Goal: Task Accomplishment & Management: Complete application form

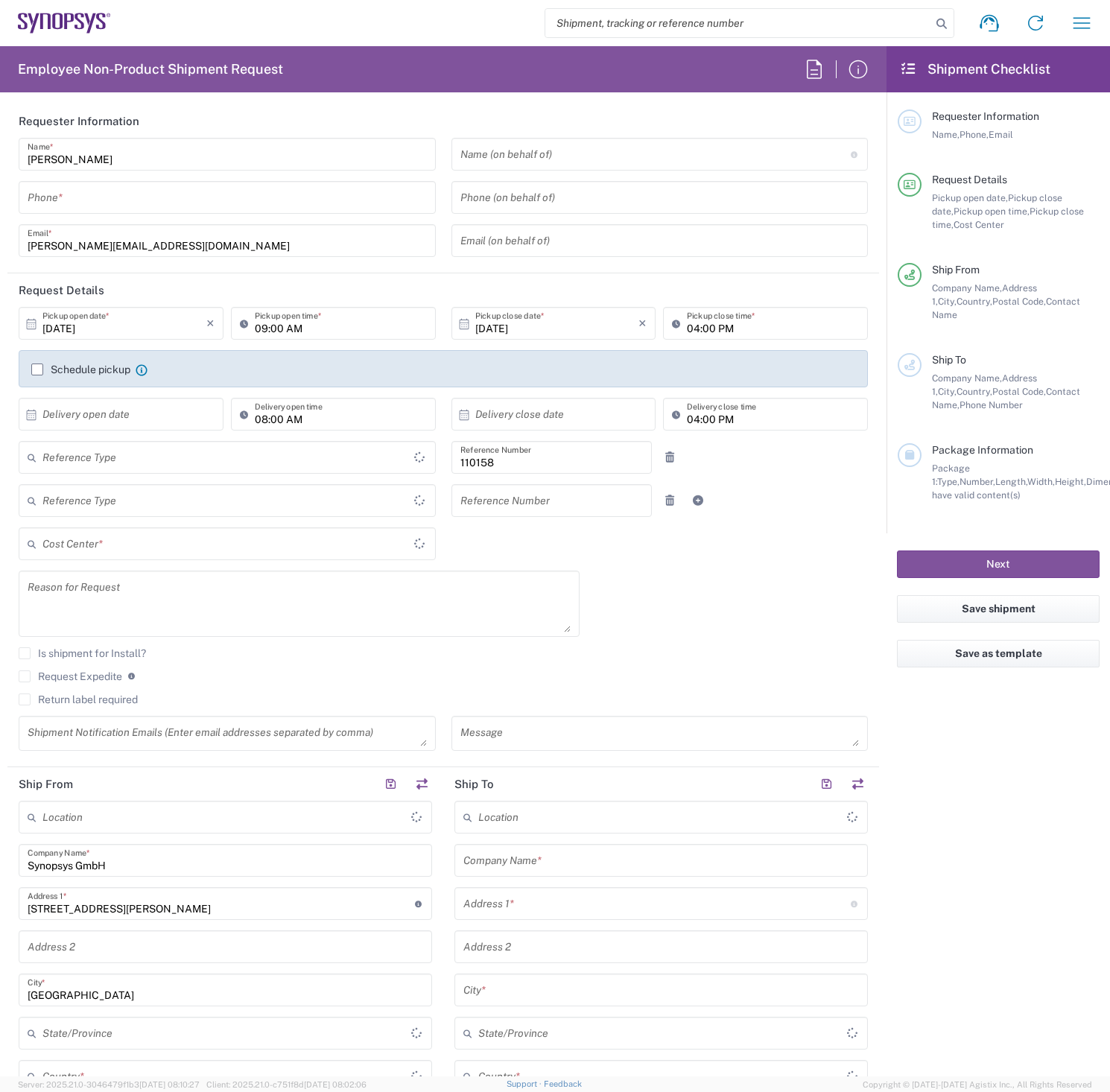
type input "Delivered at Place"
type input "DE01, FAC, DE02, Munich 110158"
type input "[GEOGRAPHIC_DATA]"
type input "Department"
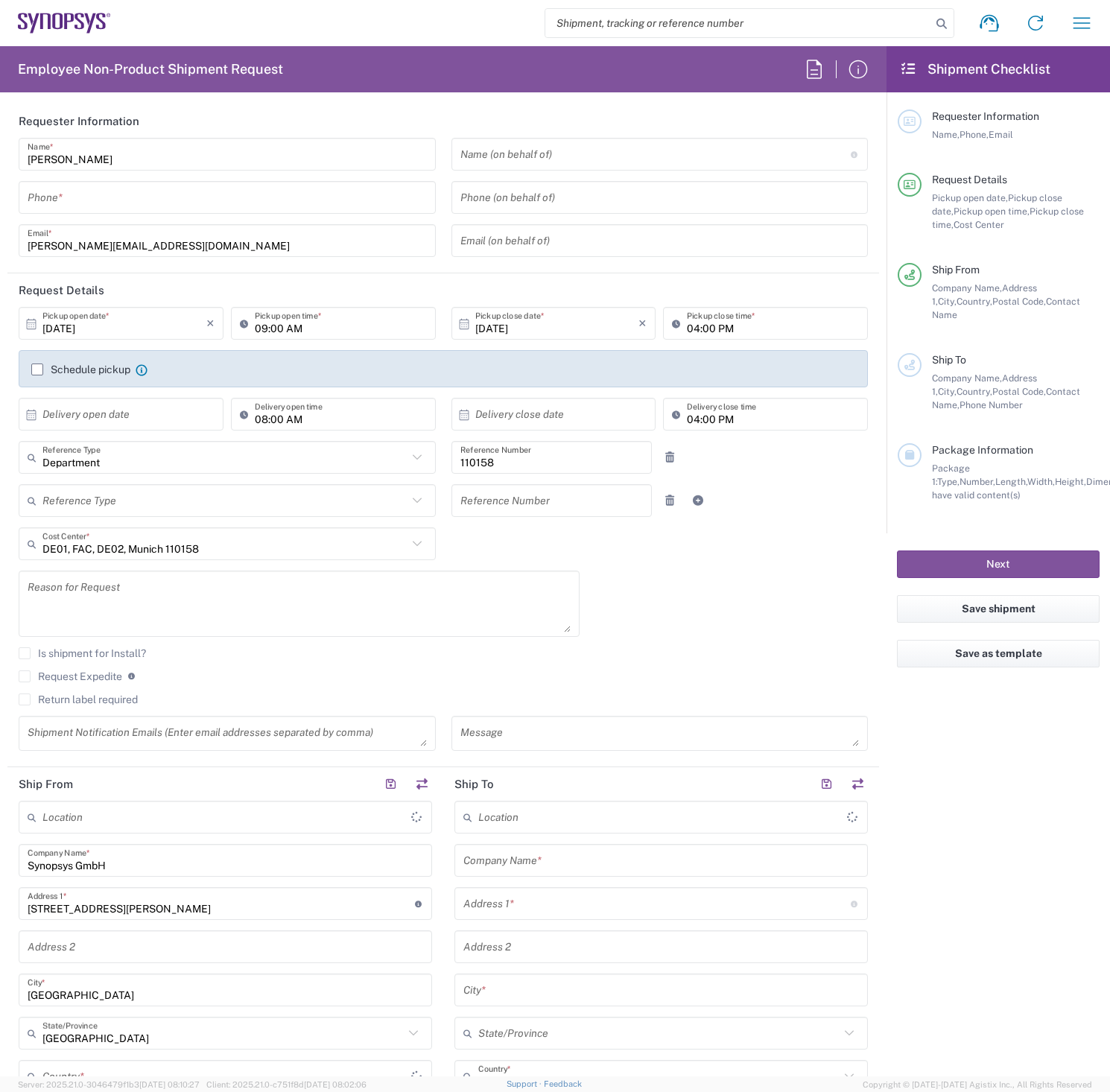
type input "[GEOGRAPHIC_DATA]"
type input "[GEOGRAPHIC_DATA] DE24"
click at [417, 777] on button "button" at bounding box center [422, 785] width 21 height 21
type input "[GEOGRAPHIC_DATA] DE24"
type input "Synopsys GmbH"
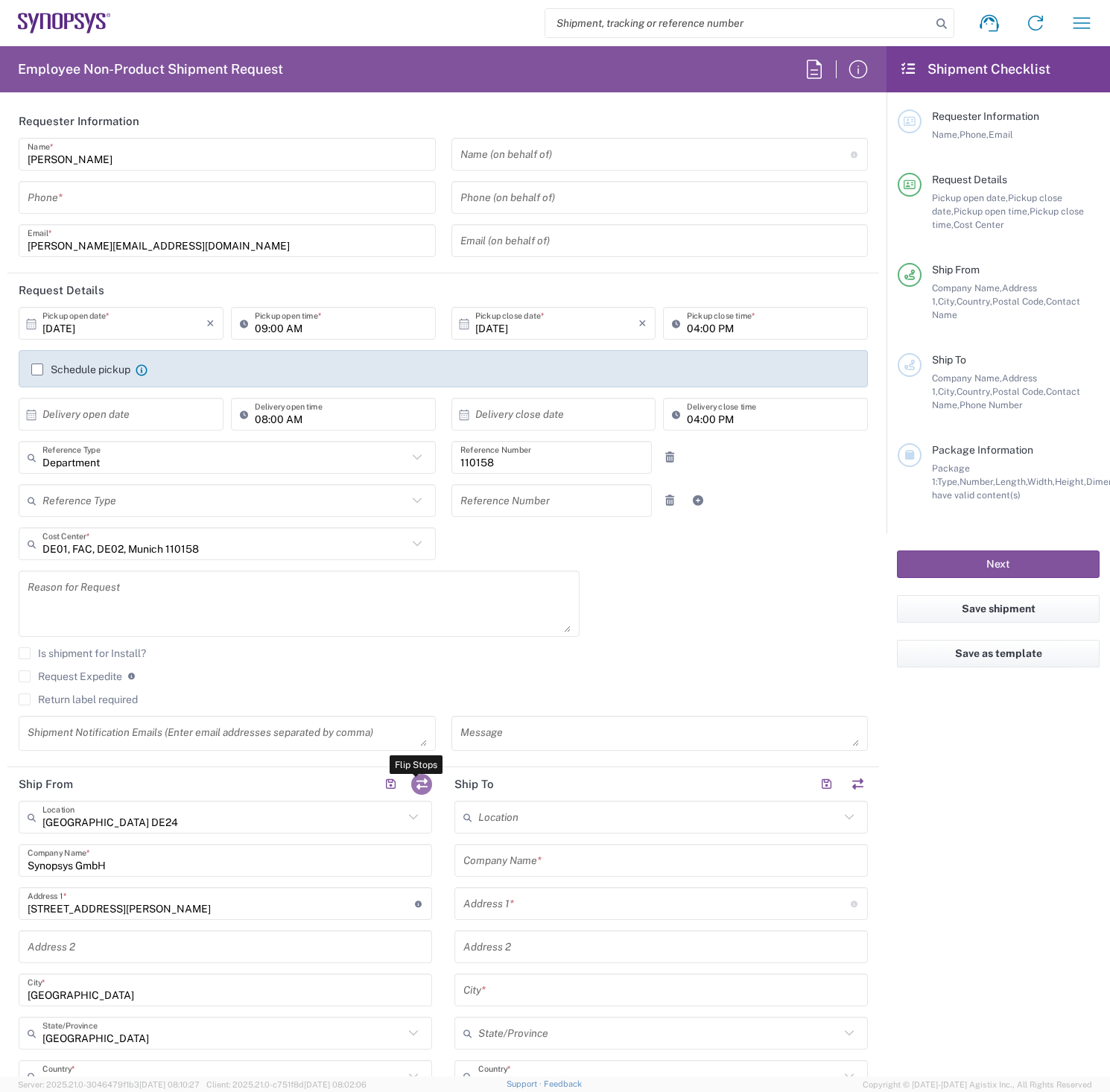
type input "[STREET_ADDRESS][PERSON_NAME]"
type input "[GEOGRAPHIC_DATA]"
type input "81671"
type input "[PERSON_NAME]"
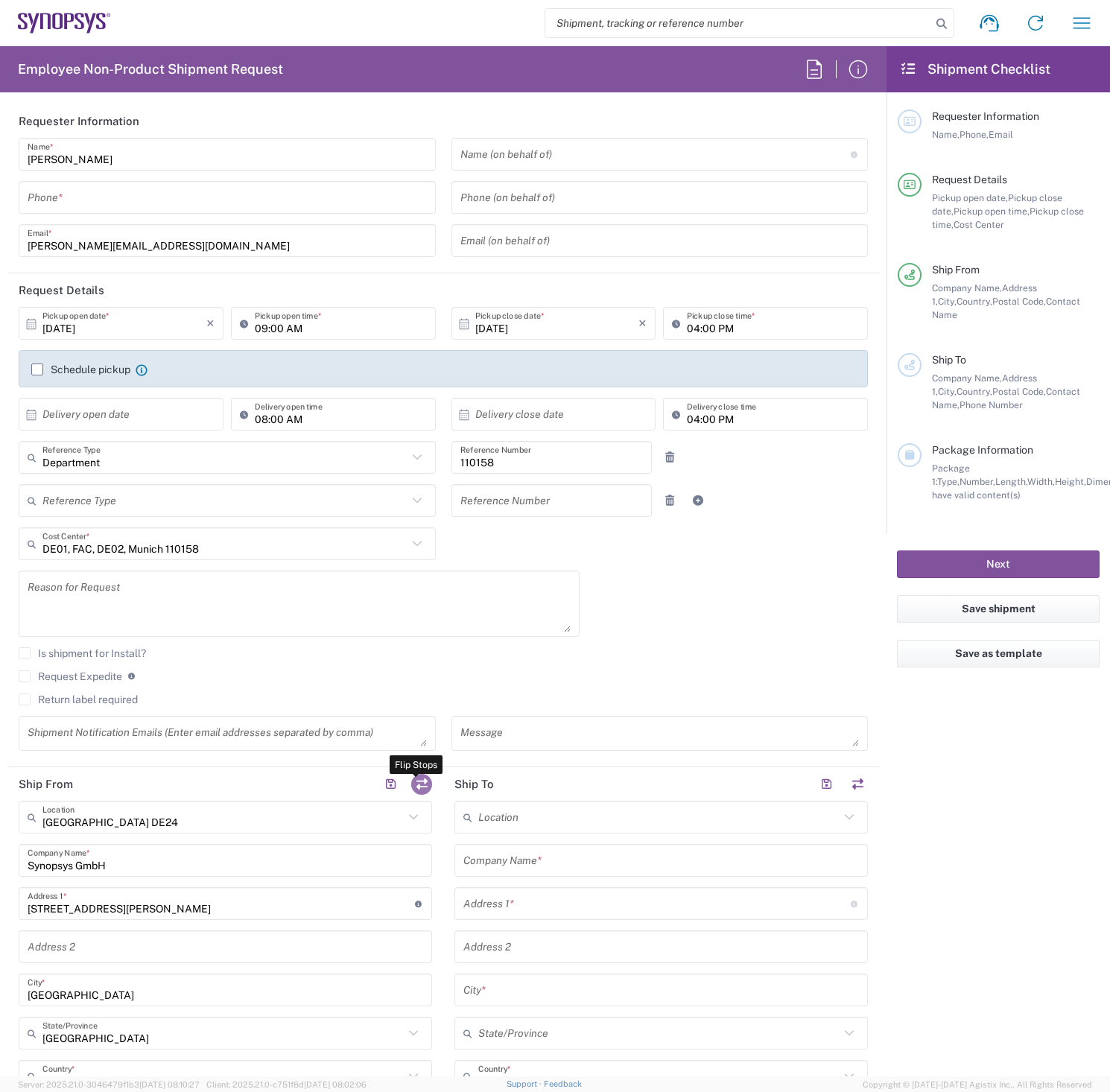
type input "[PERSON_NAME][EMAIL_ADDRESS][DOMAIN_NAME]"
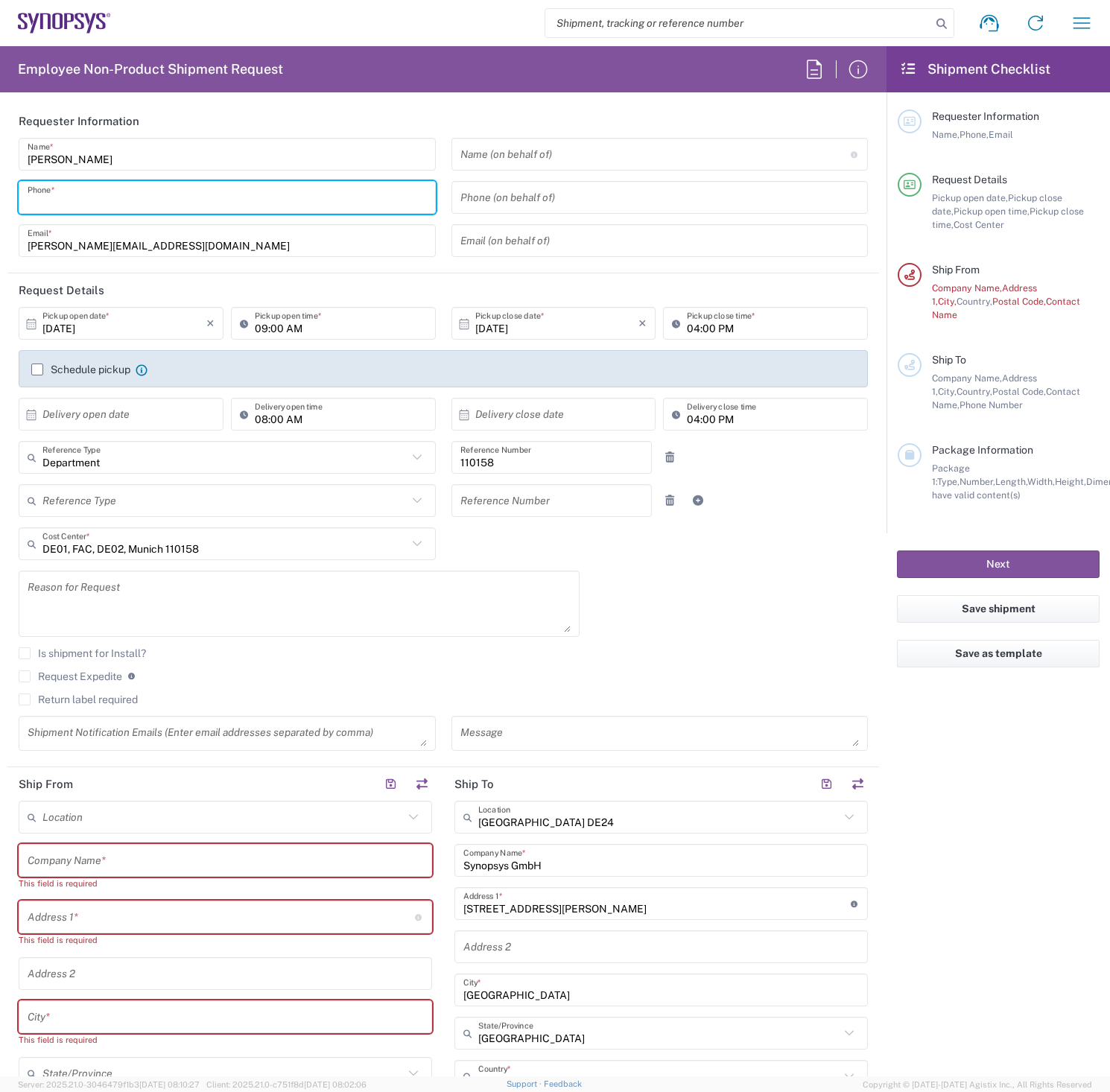
click at [119, 199] on input "tel" at bounding box center [227, 198] width 399 height 26
type input "o"
drag, startPoint x: 120, startPoint y: 199, endPoint x: 20, endPoint y: 195, distance: 100.1
click at [20, 195] on div "08954196414 Phone *" at bounding box center [227, 197] width 417 height 33
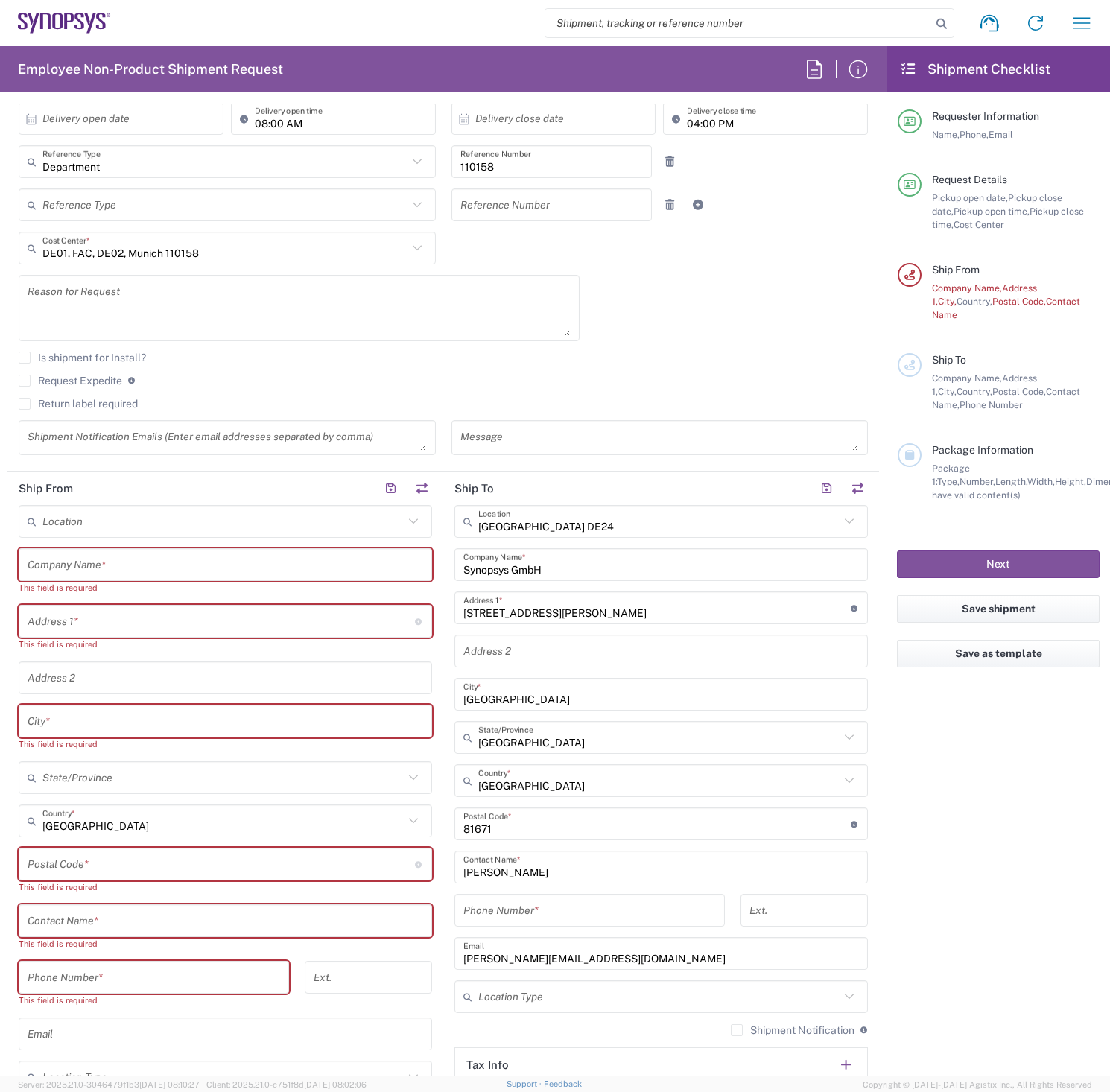
scroll to position [447, 0]
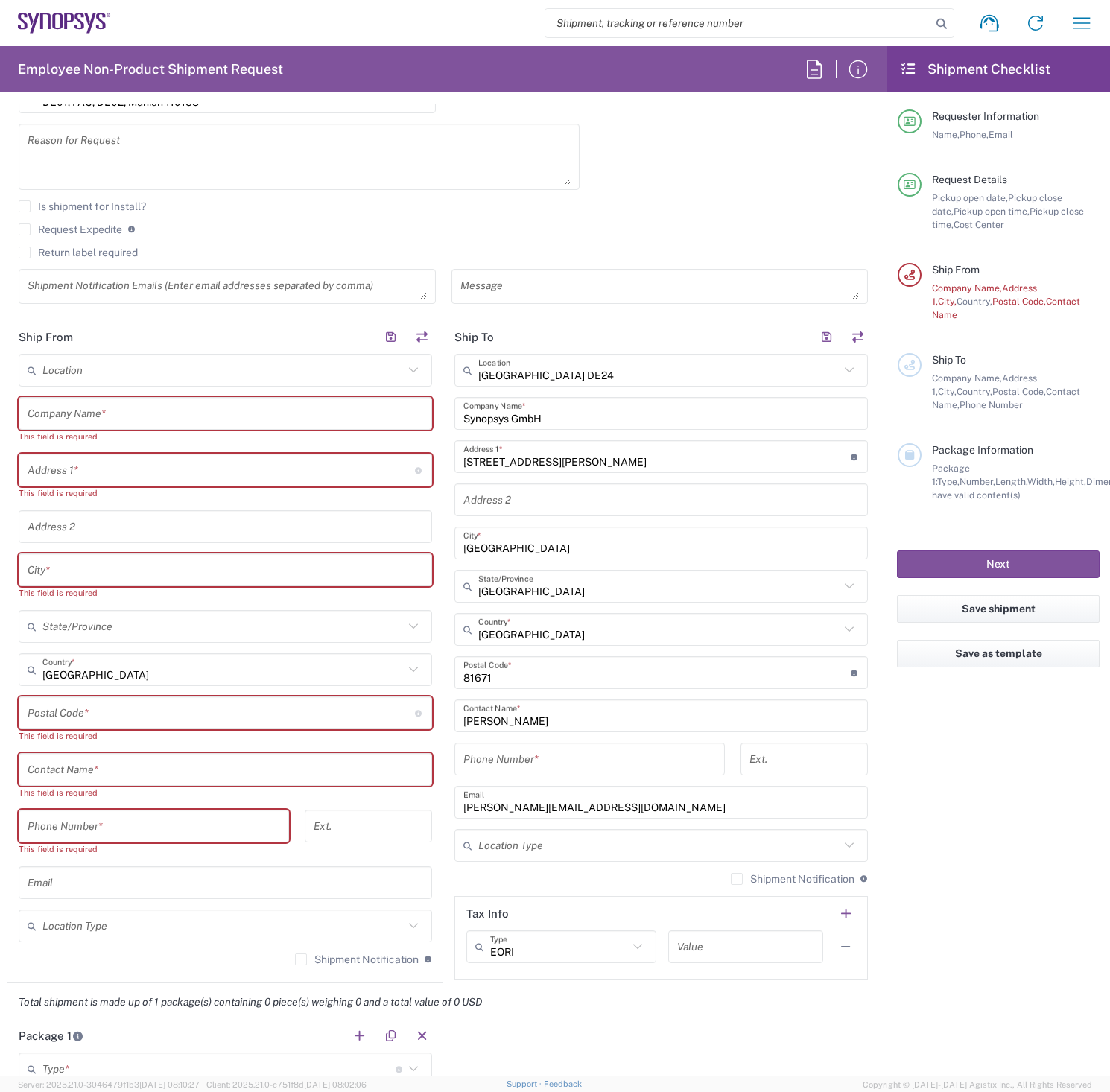
type input "08954196414"
click at [553, 760] on input "tel" at bounding box center [589, 759] width 253 height 26
paste input "08954196414"
type input "08954196414"
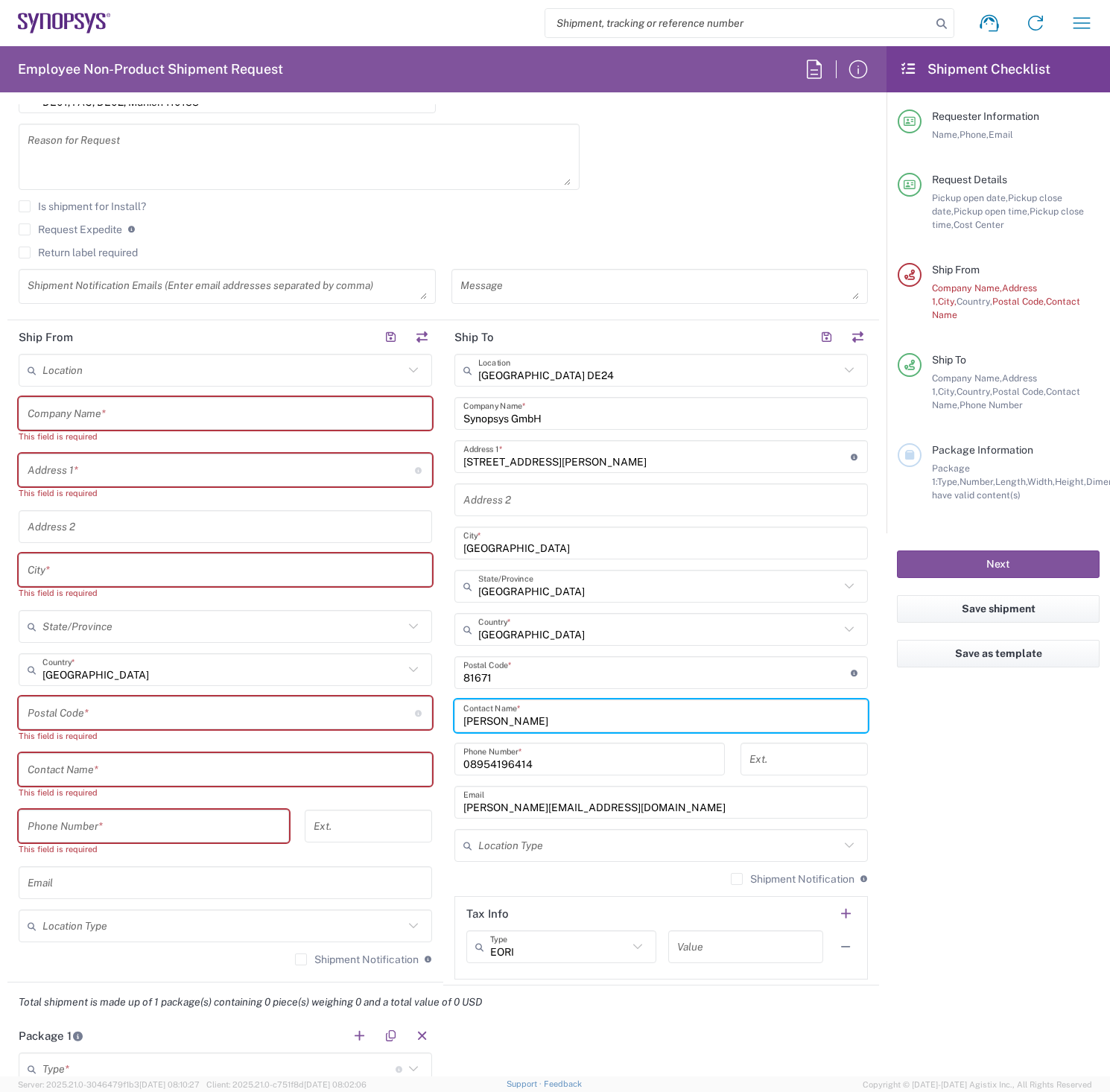
drag, startPoint x: 543, startPoint y: 721, endPoint x: 453, endPoint y: 725, distance: 90.1
click at [454, 725] on div "Tatjana Chirilova Contact Name *" at bounding box center [661, 716] width 414 height 33
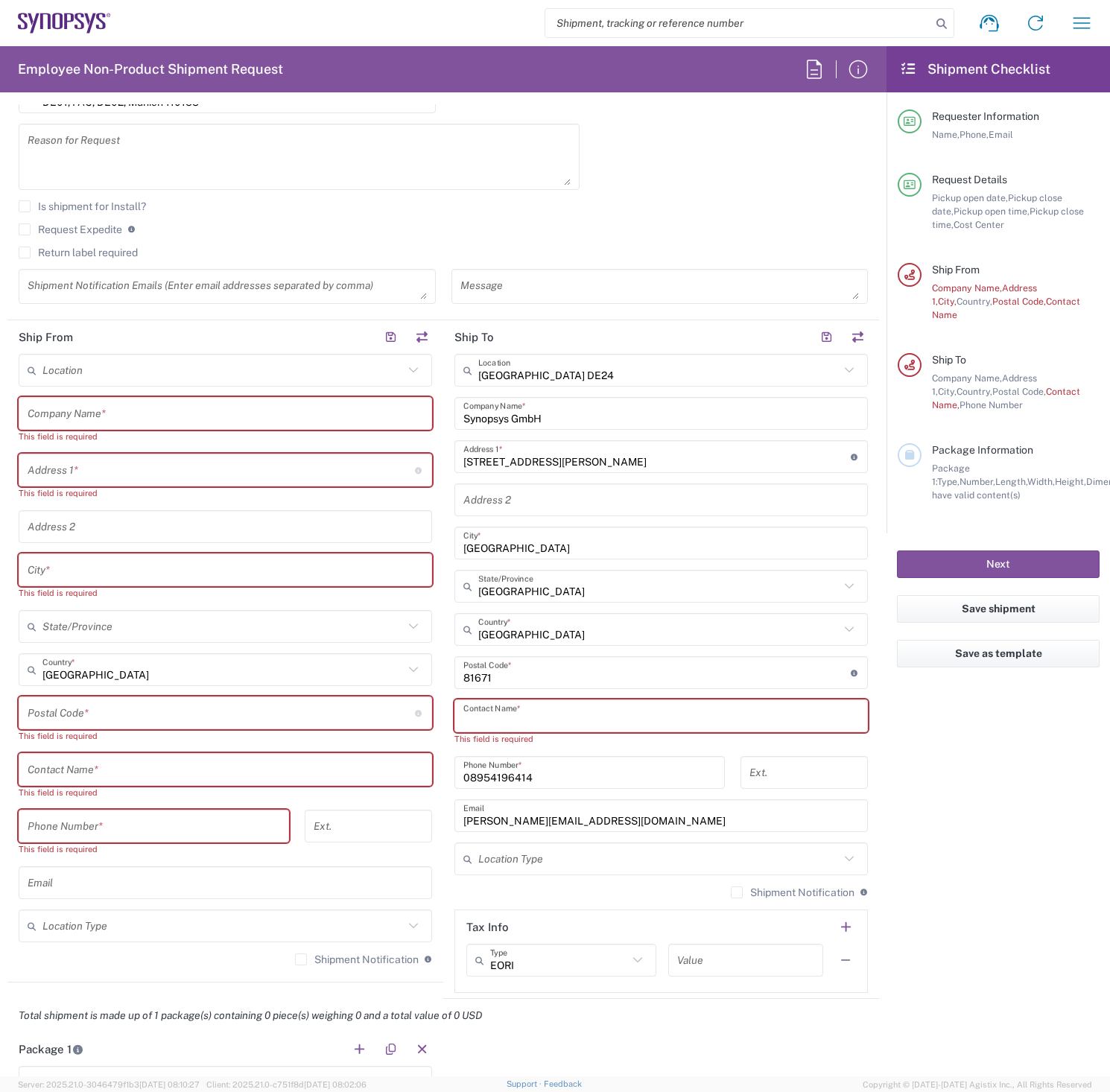
click at [513, 713] on input "text" at bounding box center [661, 716] width 396 height 26
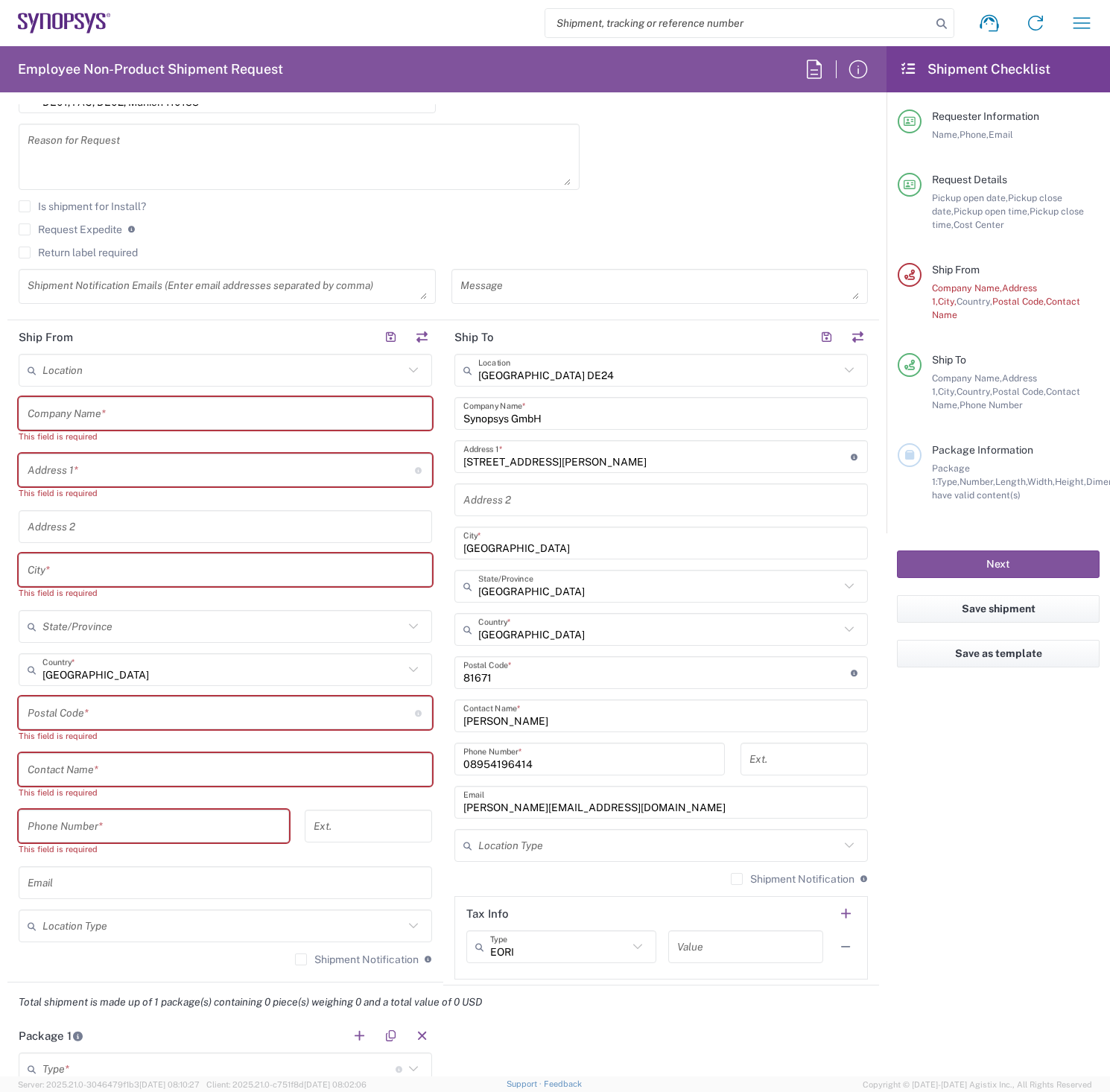
click at [539, 717] on input "Rainer Mark" at bounding box center [661, 716] width 396 height 26
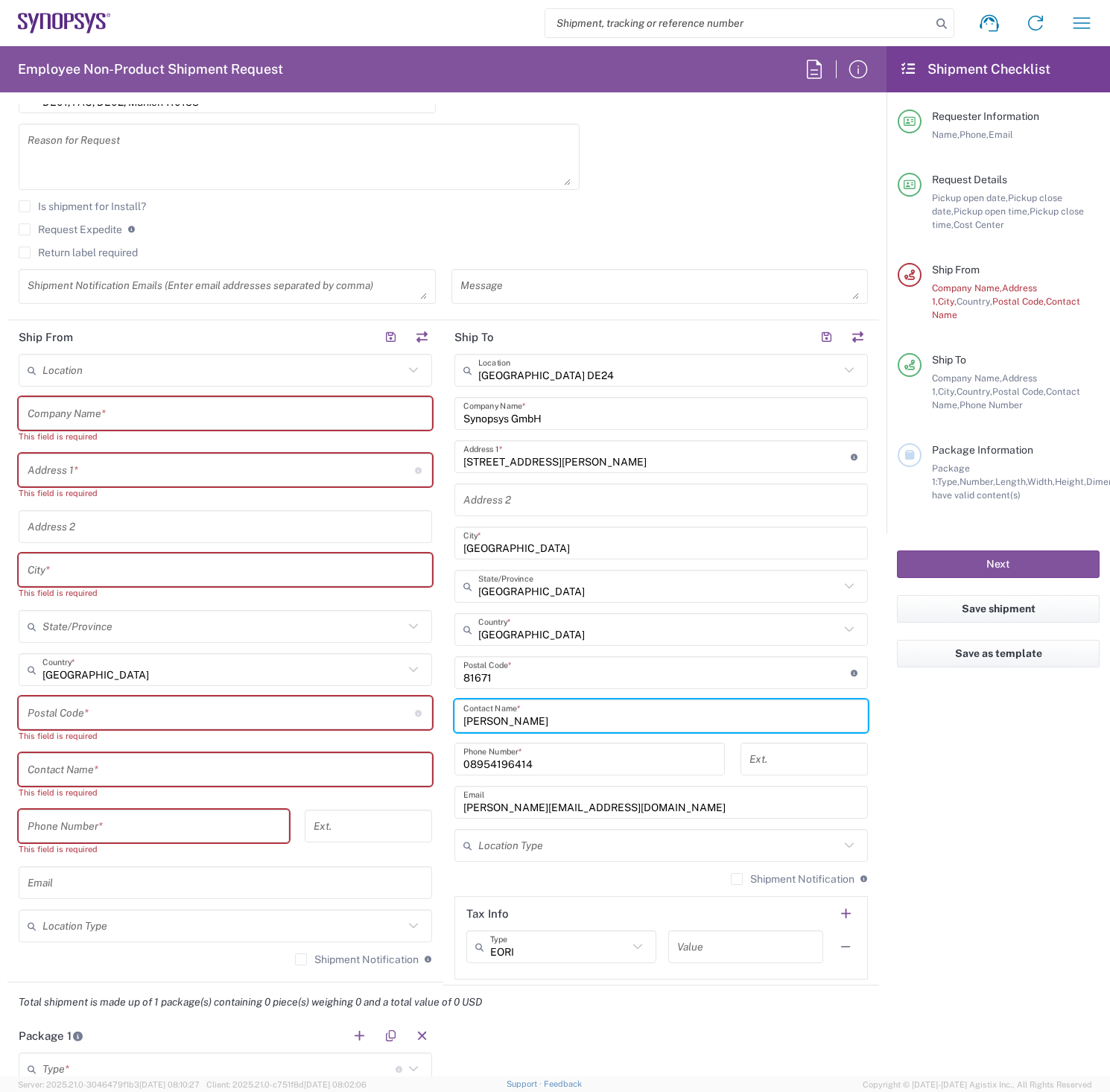
drag, startPoint x: 540, startPoint y: 717, endPoint x: 523, endPoint y: 714, distance: 17.3
click at [523, 714] on input "Rainer Mark" at bounding box center [661, 716] width 396 height 26
drag, startPoint x: 535, startPoint y: 717, endPoint x: 387, endPoint y: 717, distance: 148.0
click at [387, 717] on div "Ship From Location Aachen DE04 Agrate Brianza IT01 Aschheim DE02 Atlanta US60 A…" at bounding box center [443, 653] width 871 height 665
paste input "cischewski"
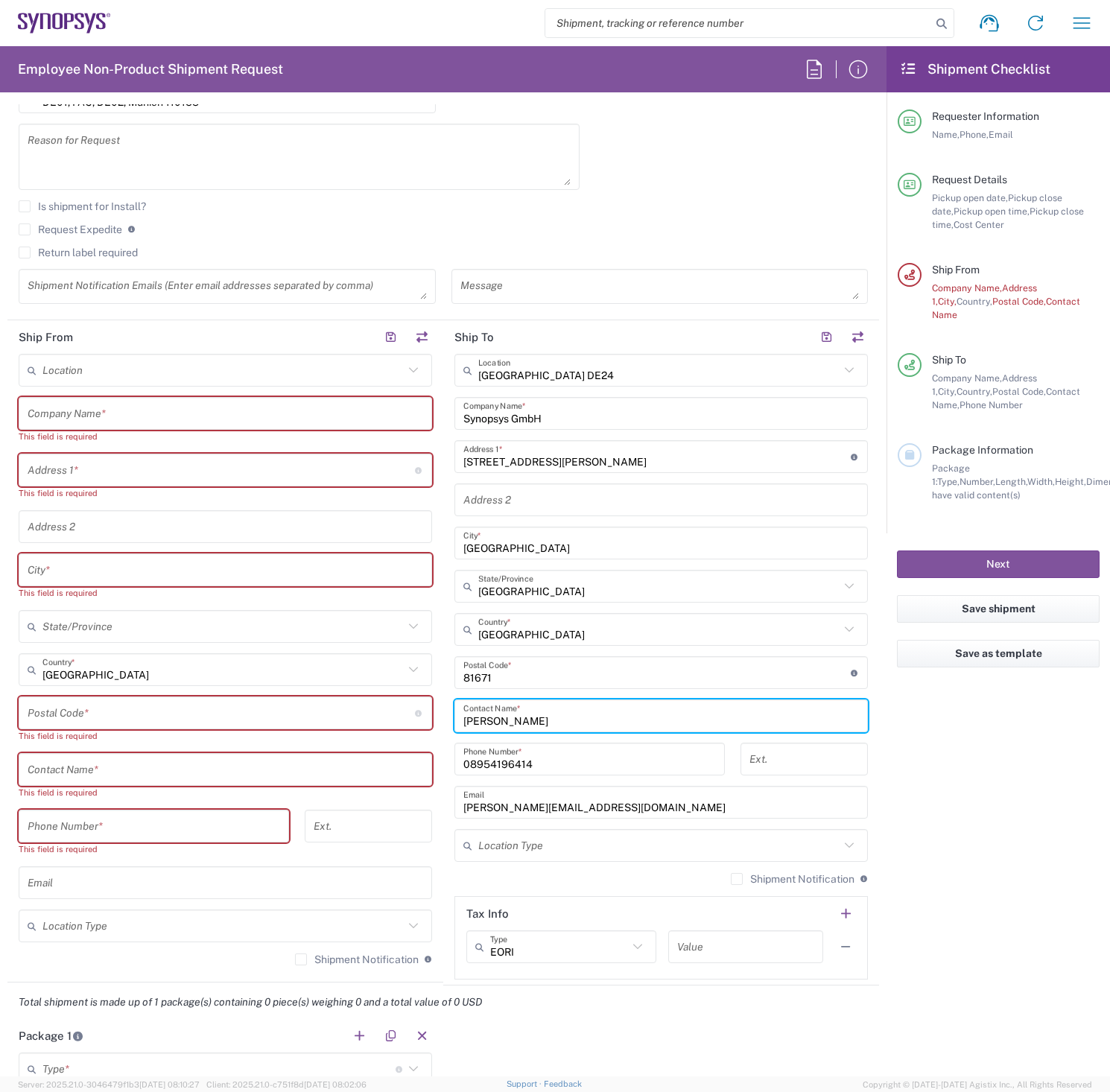
click at [620, 719] on input "Rainer Marcischewski" at bounding box center [661, 716] width 396 height 26
type input "Rainer Marcischewski"
click at [587, 626] on input "text" at bounding box center [659, 629] width 361 height 26
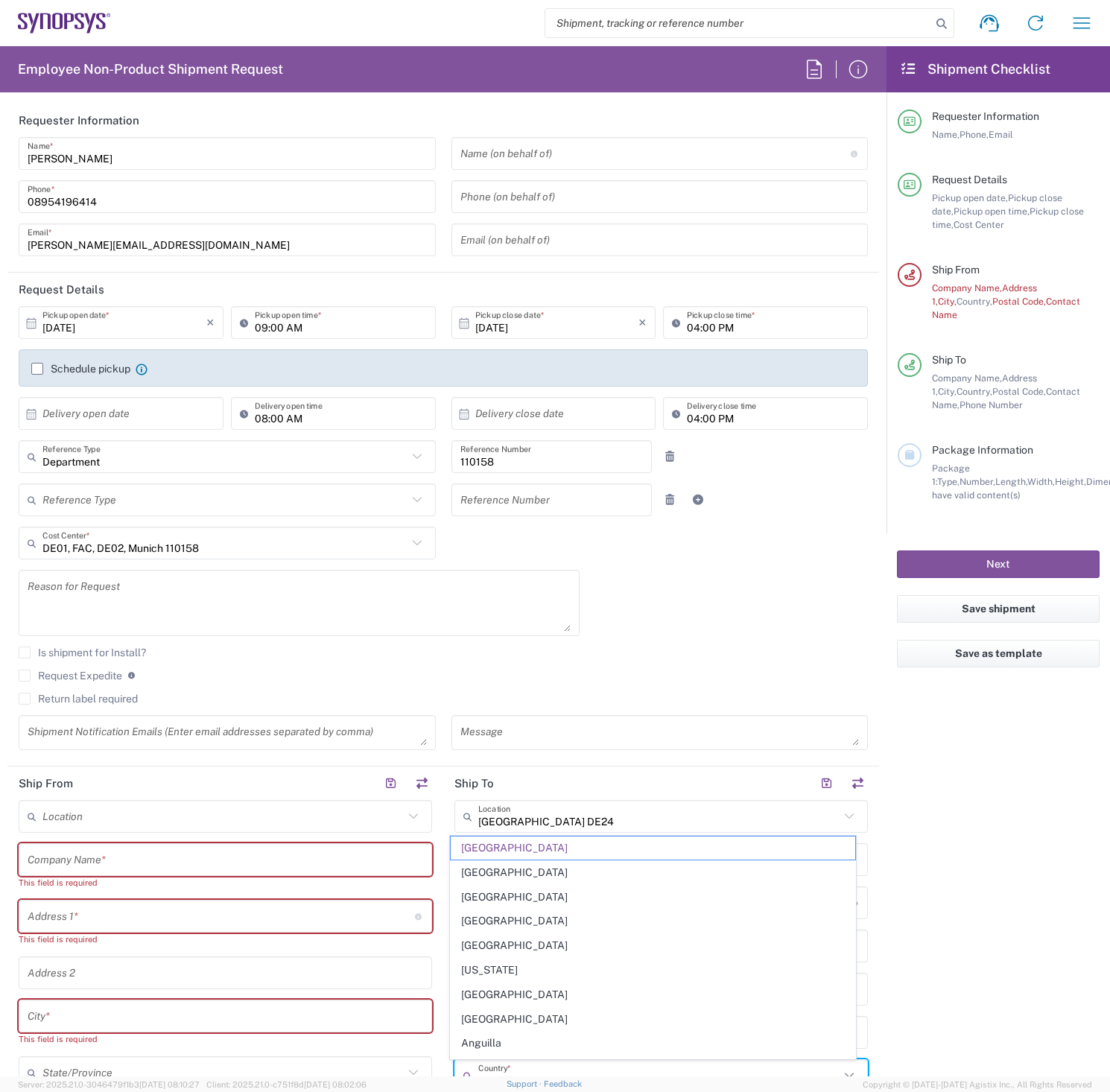
scroll to position [0, 0]
click at [41, 367] on label "Schedule pickup" at bounding box center [80, 369] width 99 height 12
click at [38, 369] on input "Schedule pickup" at bounding box center [38, 369] width 0 height 0
type input "[GEOGRAPHIC_DATA]"
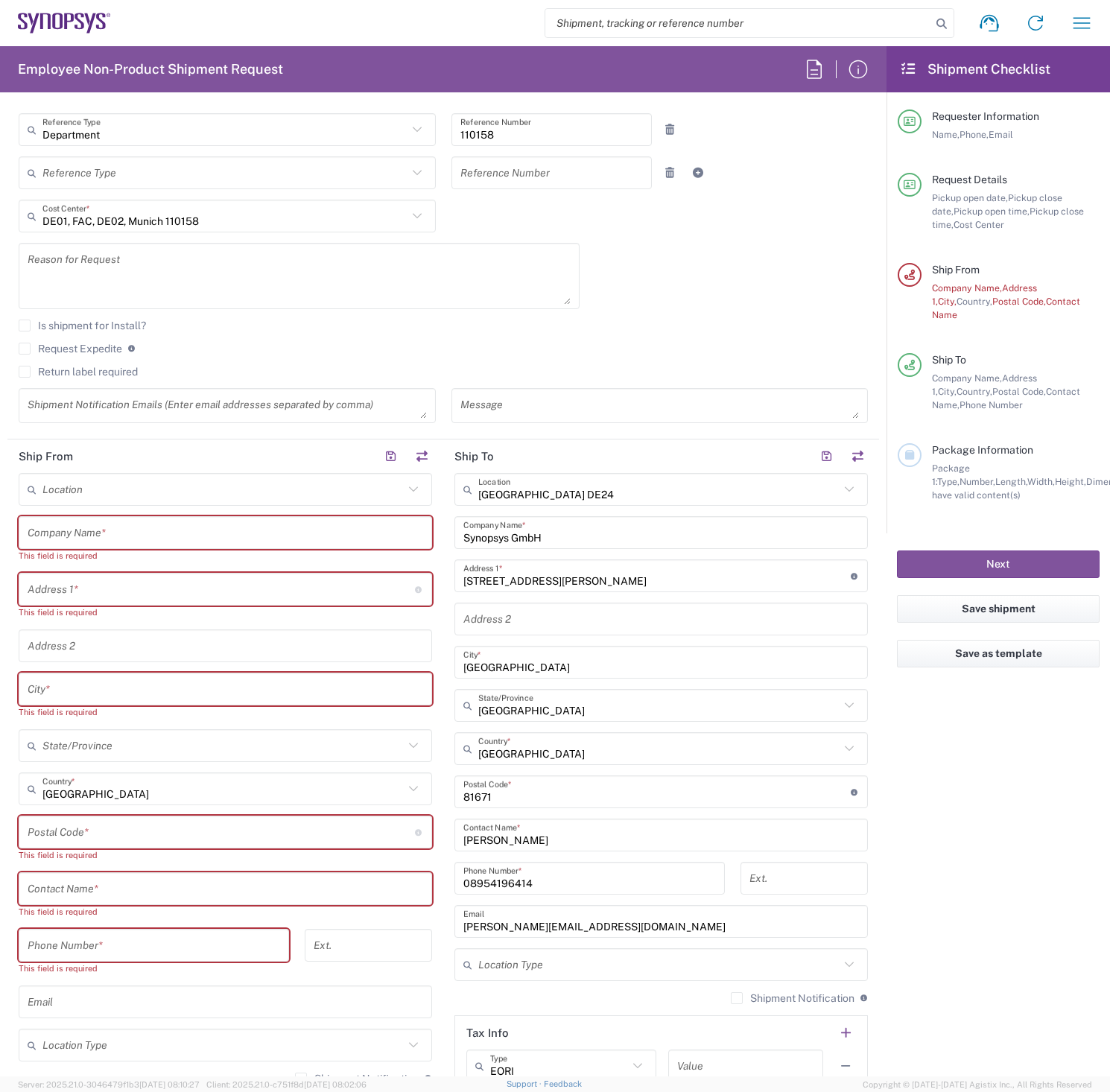
scroll to position [373, 0]
click at [128, 530] on input "text" at bounding box center [226, 531] width 396 height 26
paste input "Adriaan Jeremias"
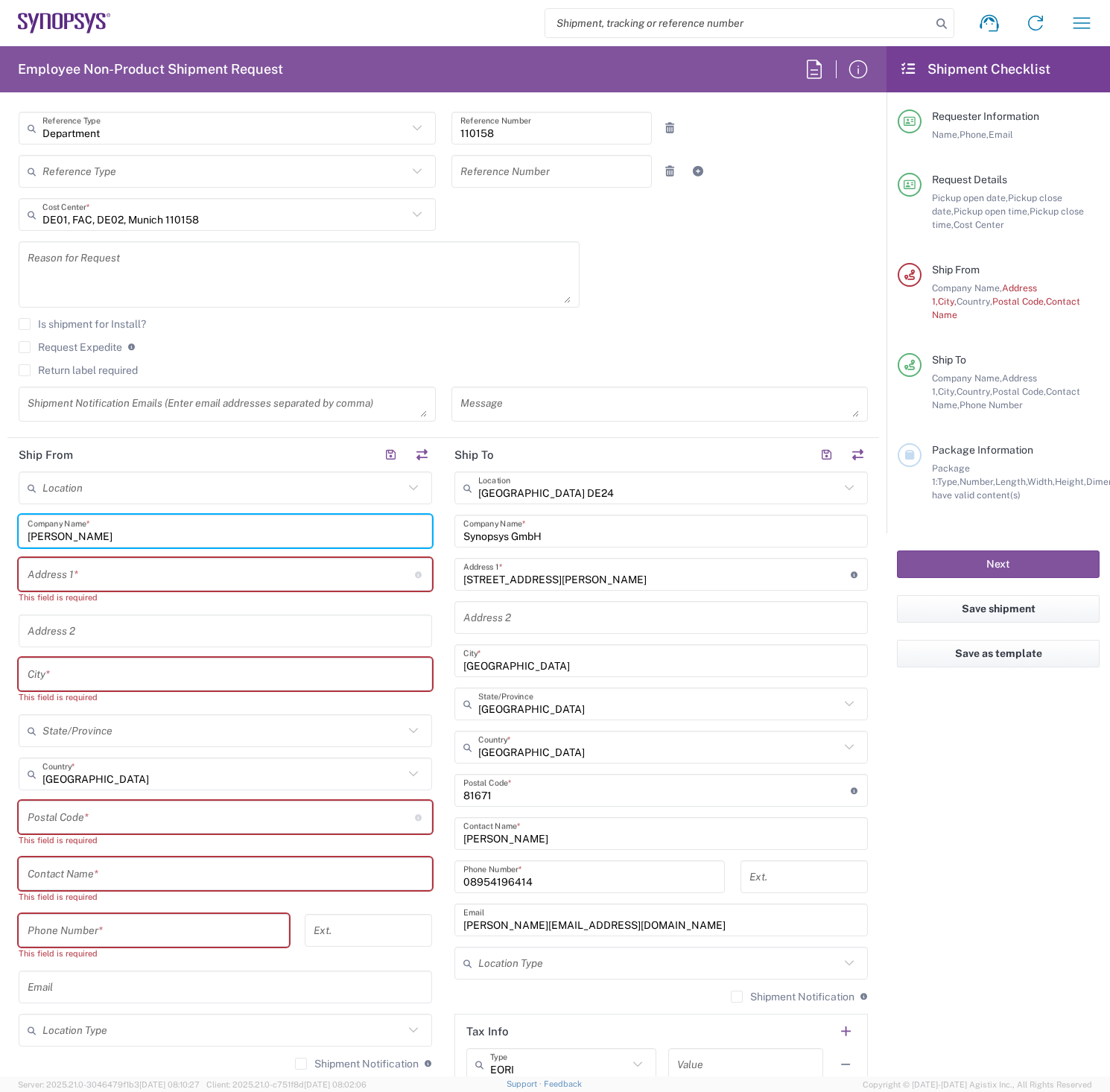
type input "Adriaan Jeremias"
click at [120, 870] on input "text" at bounding box center [226, 874] width 396 height 26
paste input "Adriaan Jeremias"
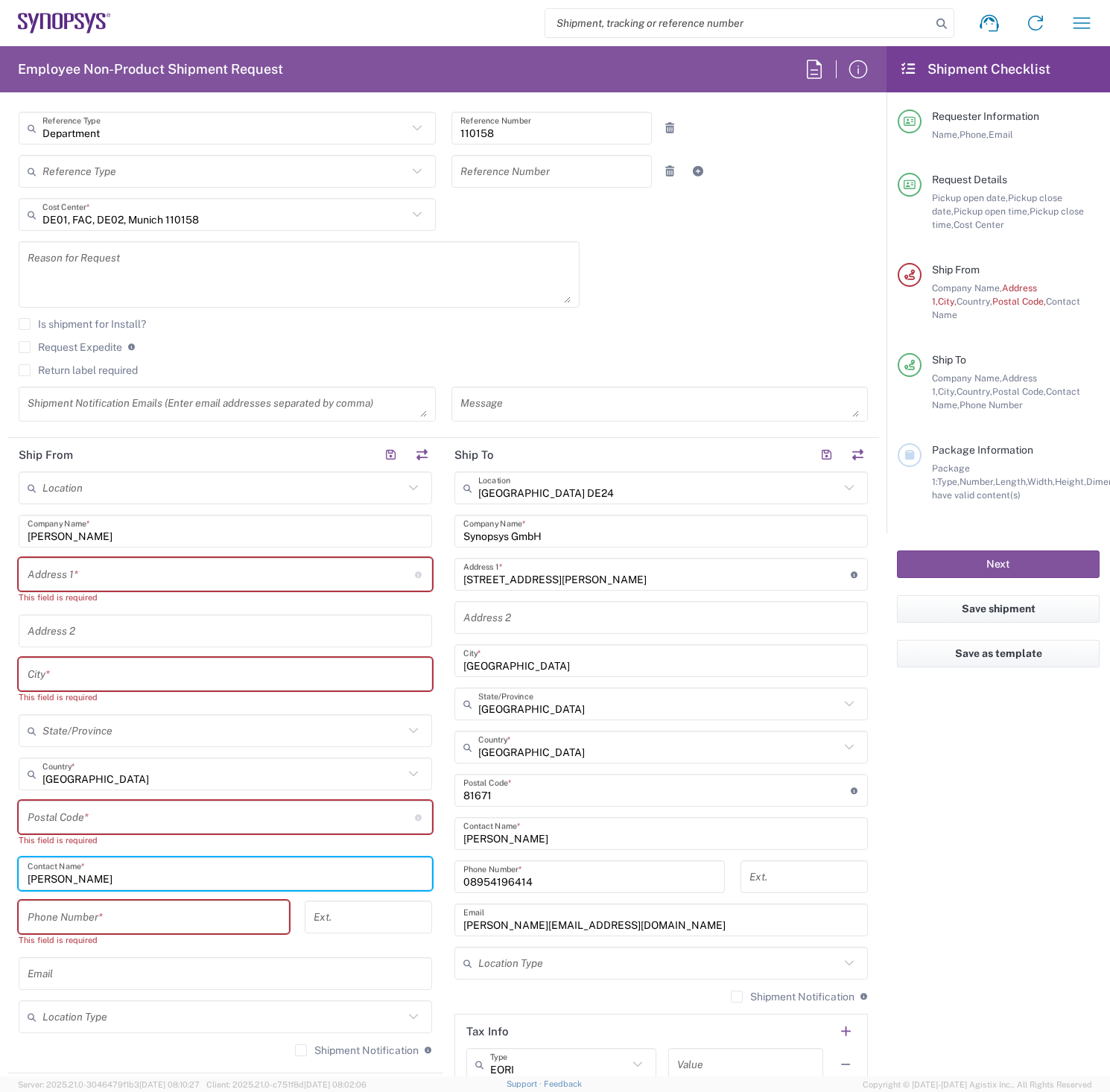
type input "Adriaan Jeremias"
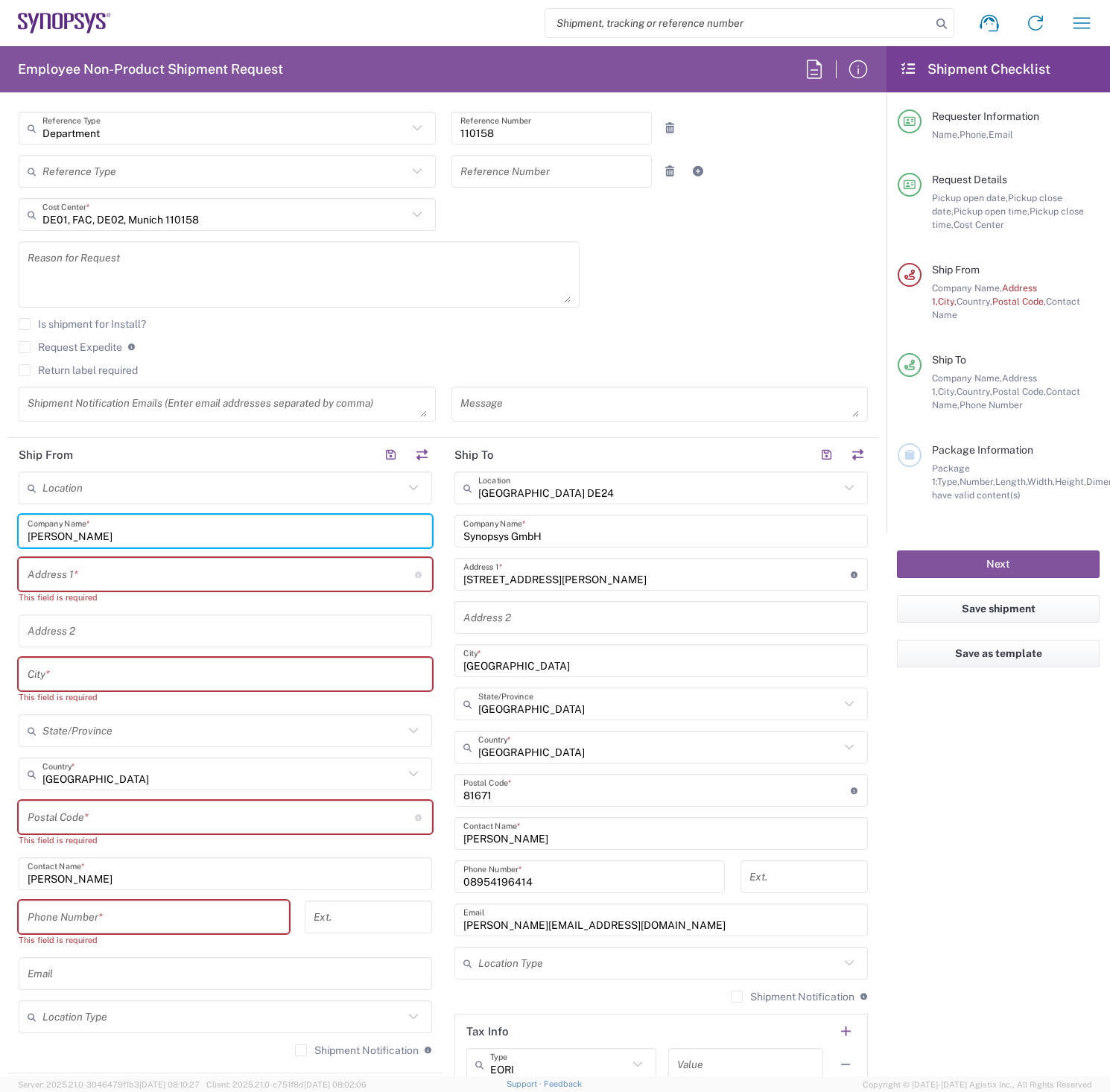
drag, startPoint x: 134, startPoint y: 535, endPoint x: 12, endPoint y: 528, distance: 122.2
click at [12, 528] on main "Location Aachen DE04 Agrate Brianza IT01 Aschheim DE02 Atlanta US60 Austin US26…" at bounding box center [225, 769] width 436 height 596
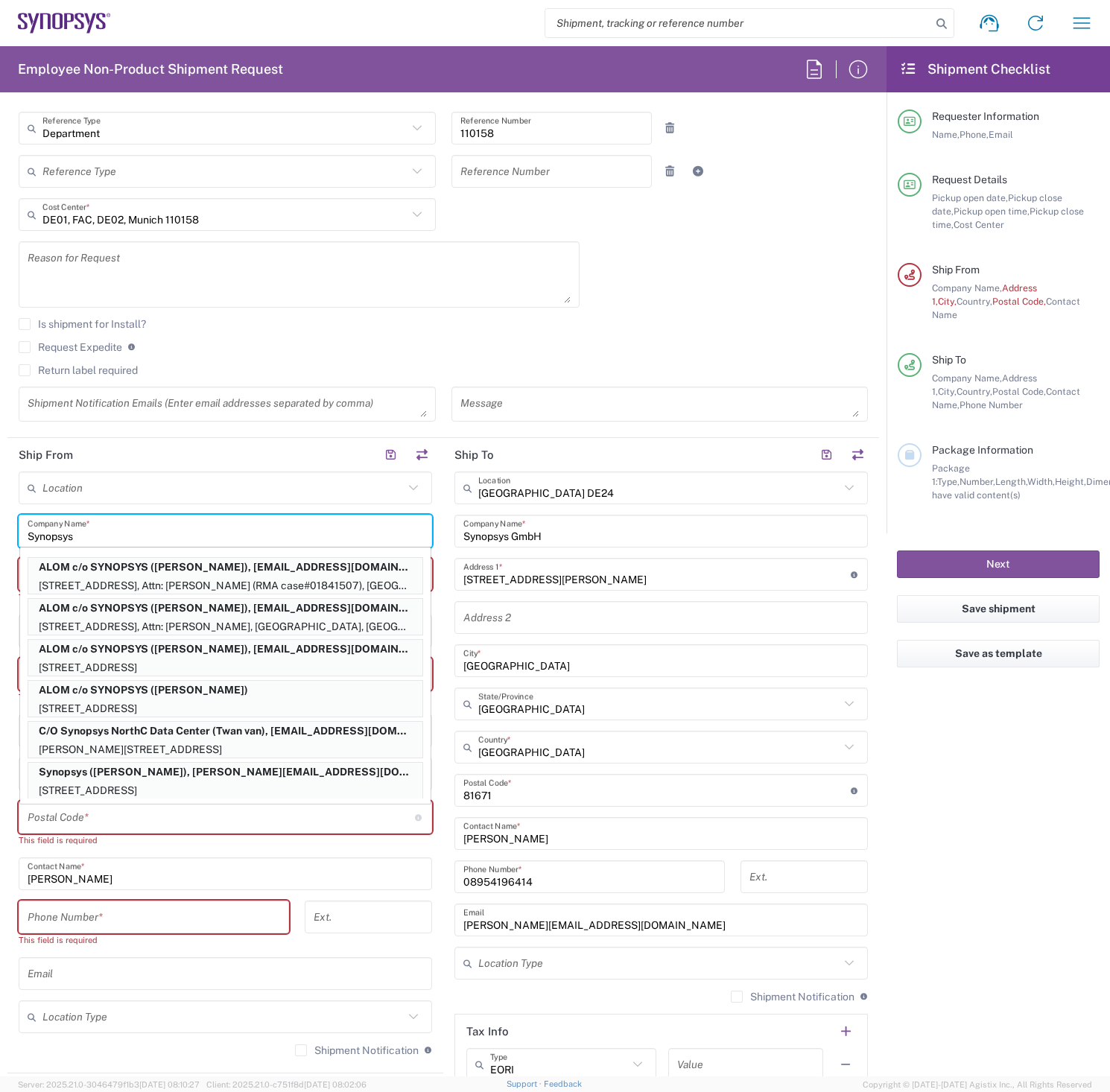
type input "Synopsys"
click at [194, 484] on input "text" at bounding box center [223, 488] width 361 height 26
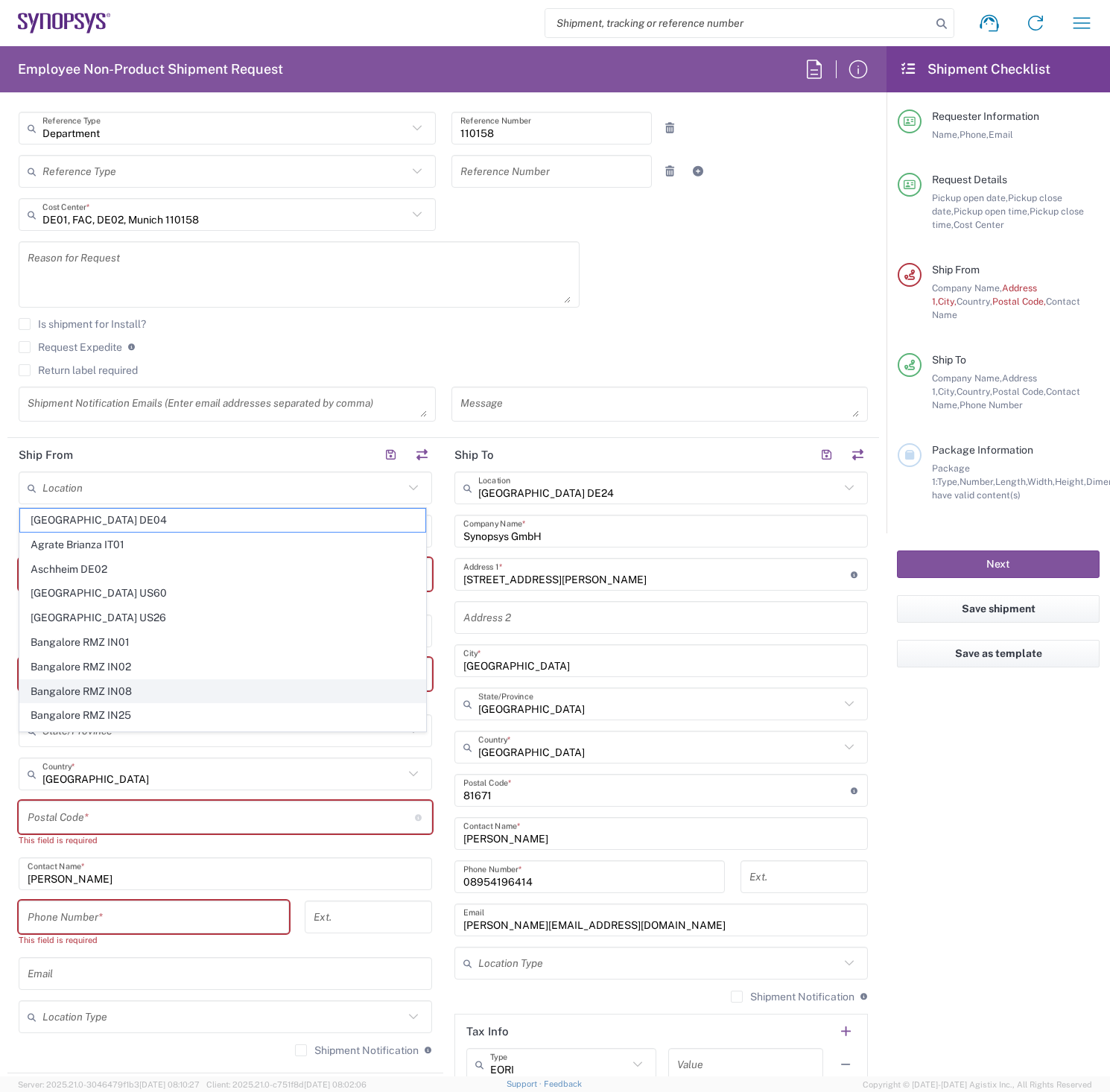
click at [260, 680] on span "Bangalore RMZ IN08" at bounding box center [223, 691] width 405 height 23
type input "Bangalore RMZ IN08"
type input "Synopsys Bangalore RMZ IN08"
type input "RMZ Infinity Tower B 8th Floor"
type input "Municipal #3 Old Madras Road"
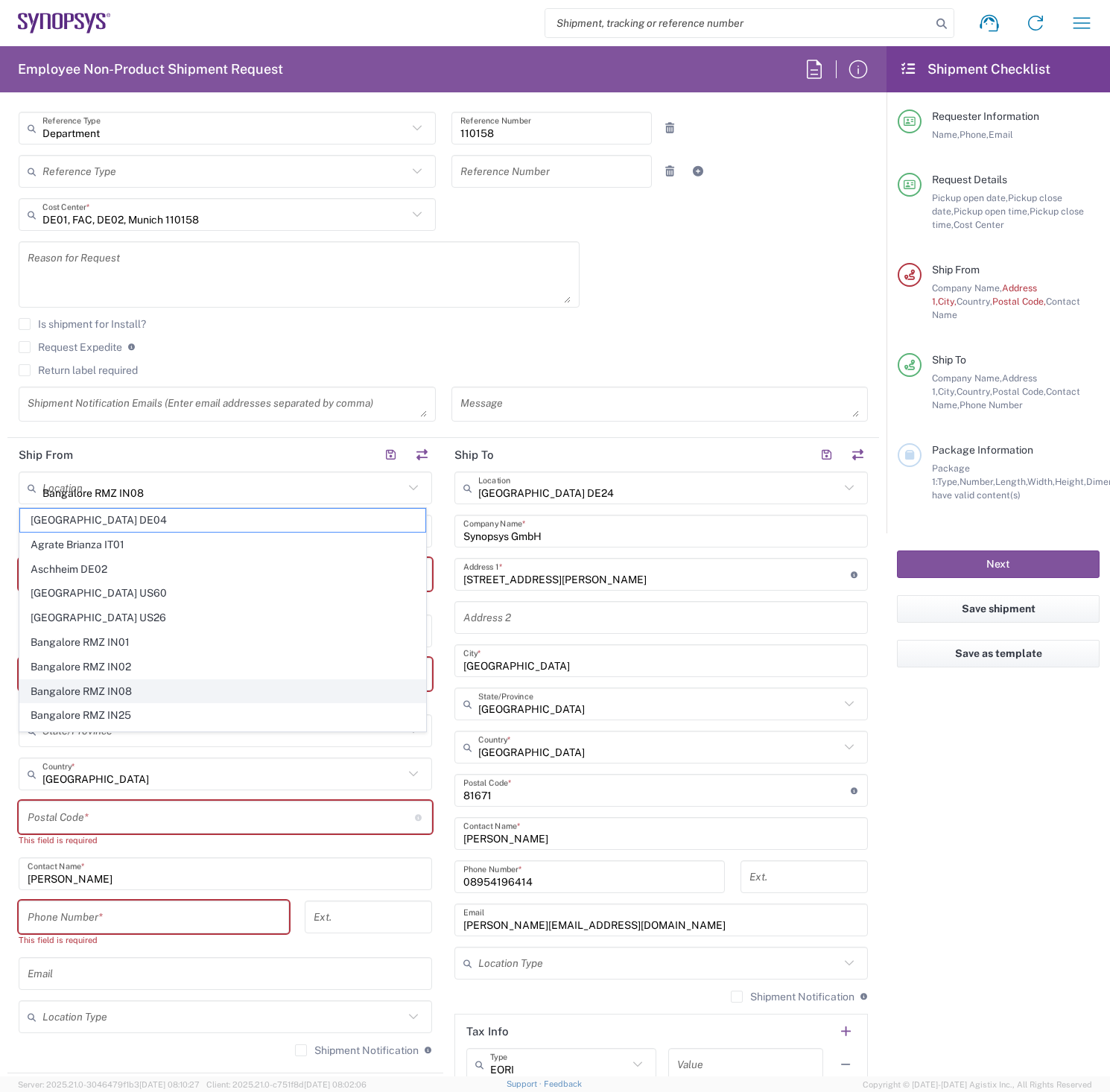
type input "Bangalore"
type input "[GEOGRAPHIC_DATA]"
type input "560016"
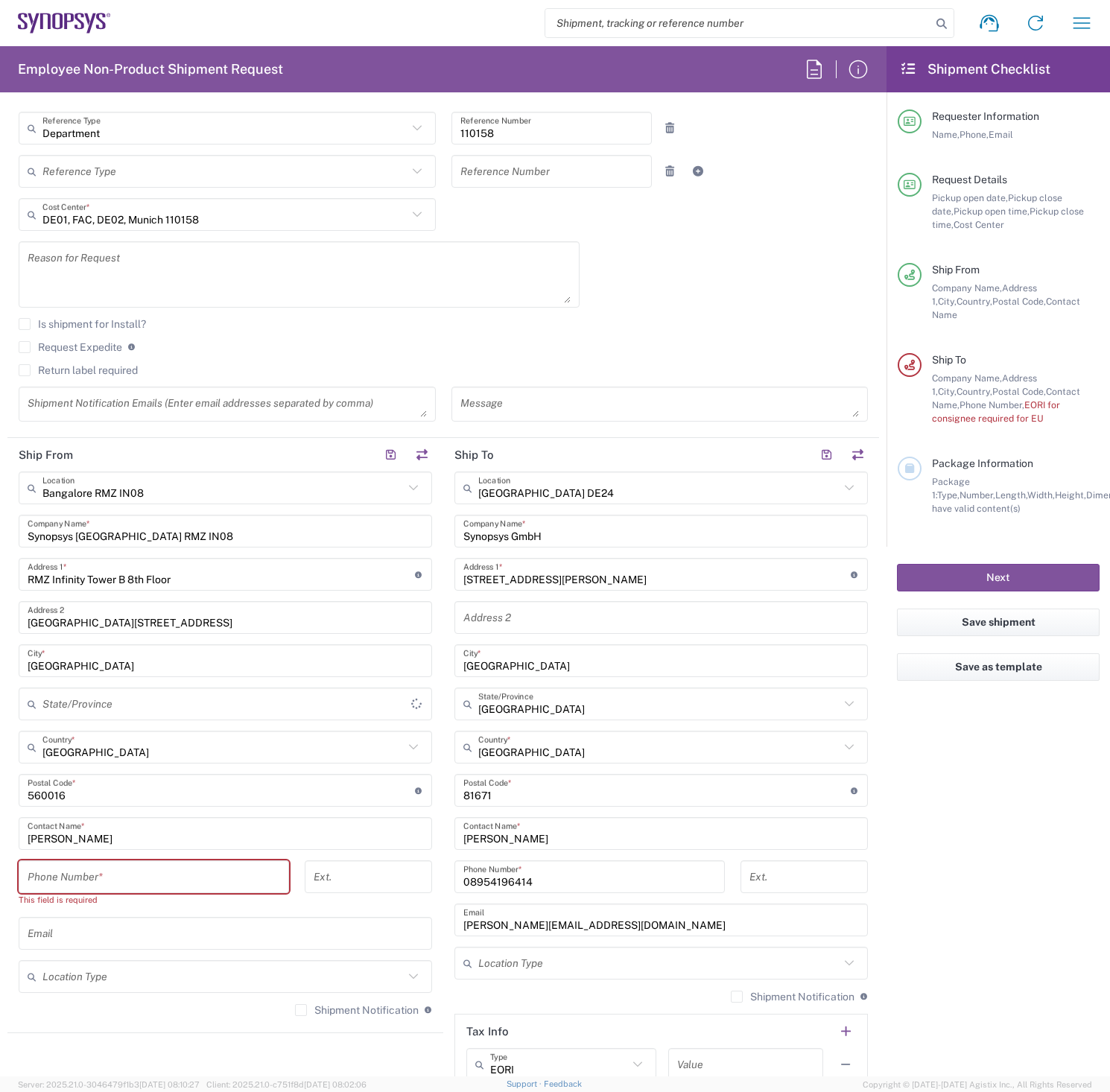
type input "Karnataka"
drag, startPoint x: 96, startPoint y: 790, endPoint x: -49, endPoint y: 788, distance: 145.0
click at [0, 788] on html "Shipment request Shipment tracking Employee non-product shipment request My shi…" at bounding box center [555, 546] width 1110 height 1092
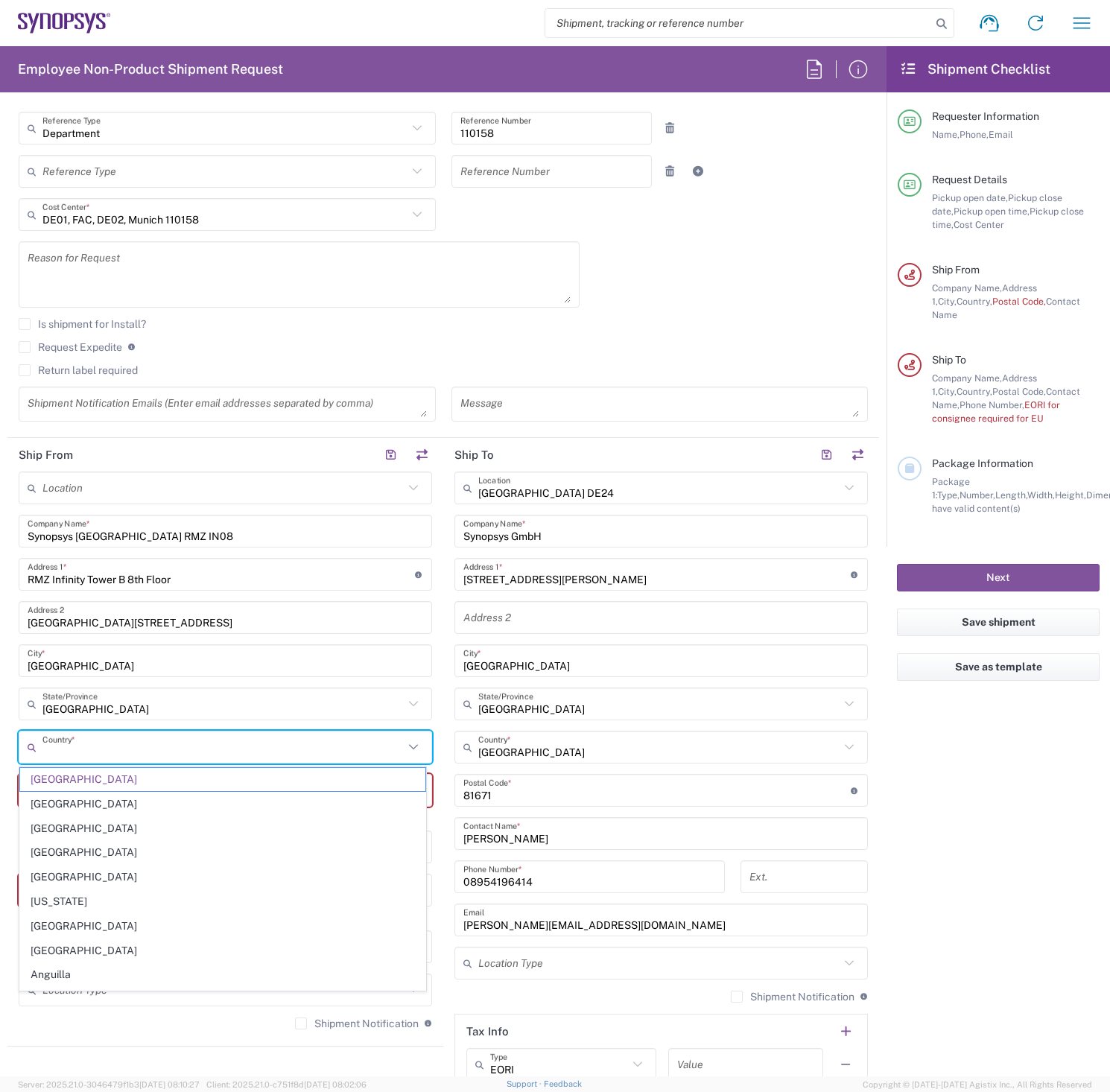
drag, startPoint x: 114, startPoint y: 751, endPoint x: -214, endPoint y: 745, distance: 328.1
click at [0, 745] on html "Shipment request Shipment tracking Employee non-product shipment request My shi…" at bounding box center [555, 546] width 1110 height 1092
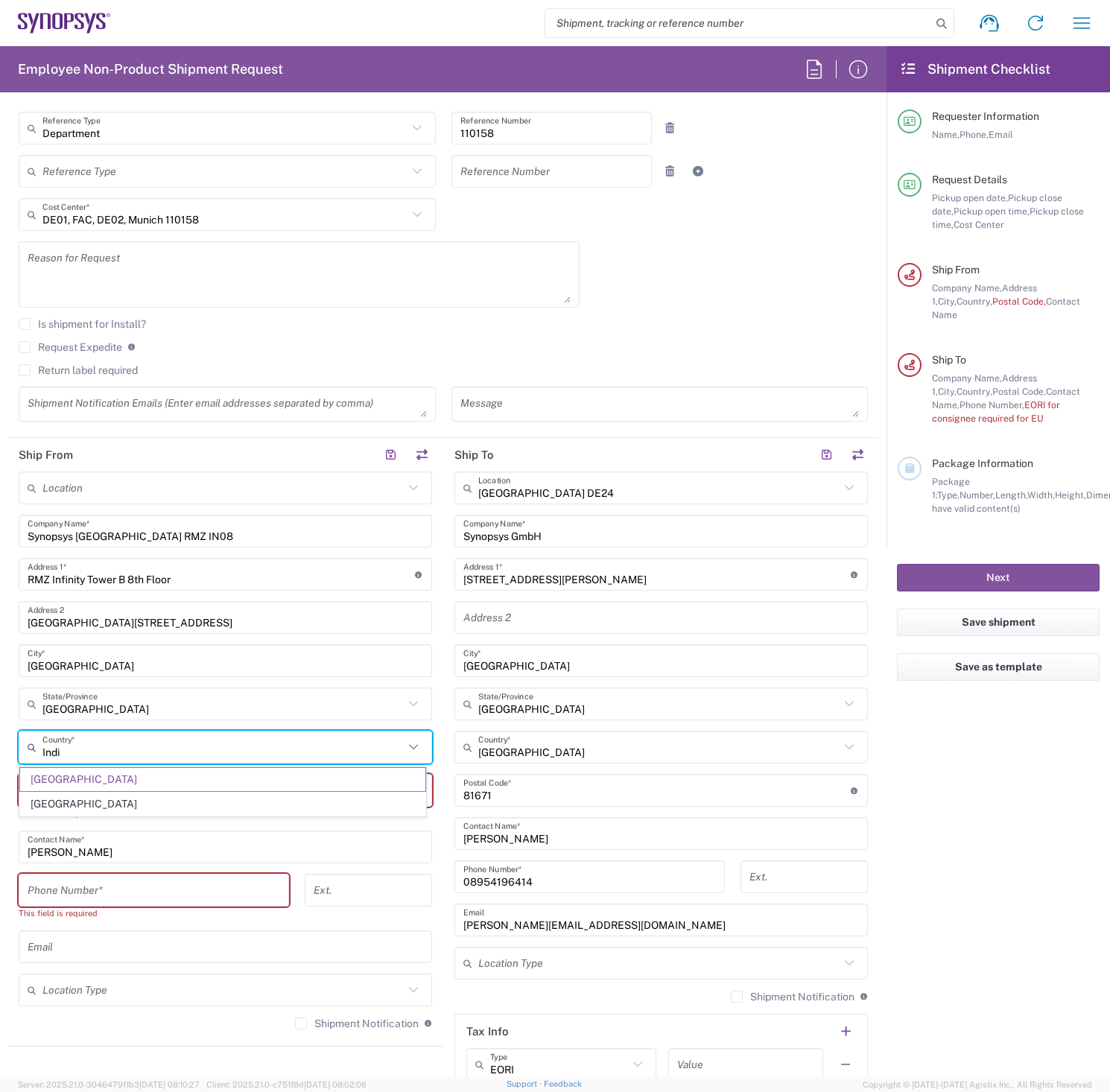
drag, startPoint x: 70, startPoint y: 749, endPoint x: -115, endPoint y: 738, distance: 185.3
click at [0, 738] on html "Shipment request Shipment tracking Employee non-product shipment request My shi…" at bounding box center [555, 546] width 1110 height 1092
type input "I"
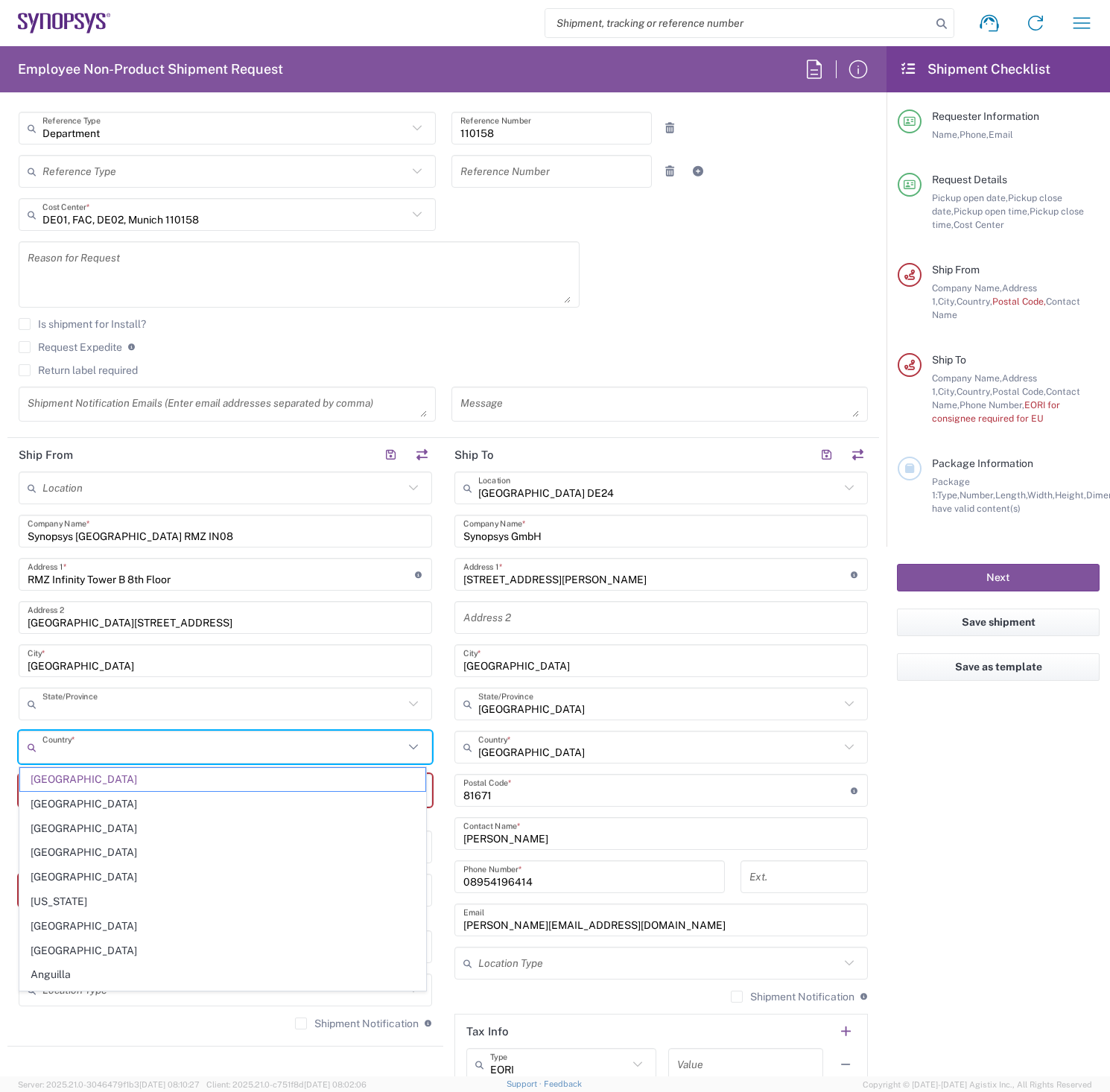
click at [120, 710] on input "text" at bounding box center [223, 705] width 361 height 26
type input "[GEOGRAPHIC_DATA]"
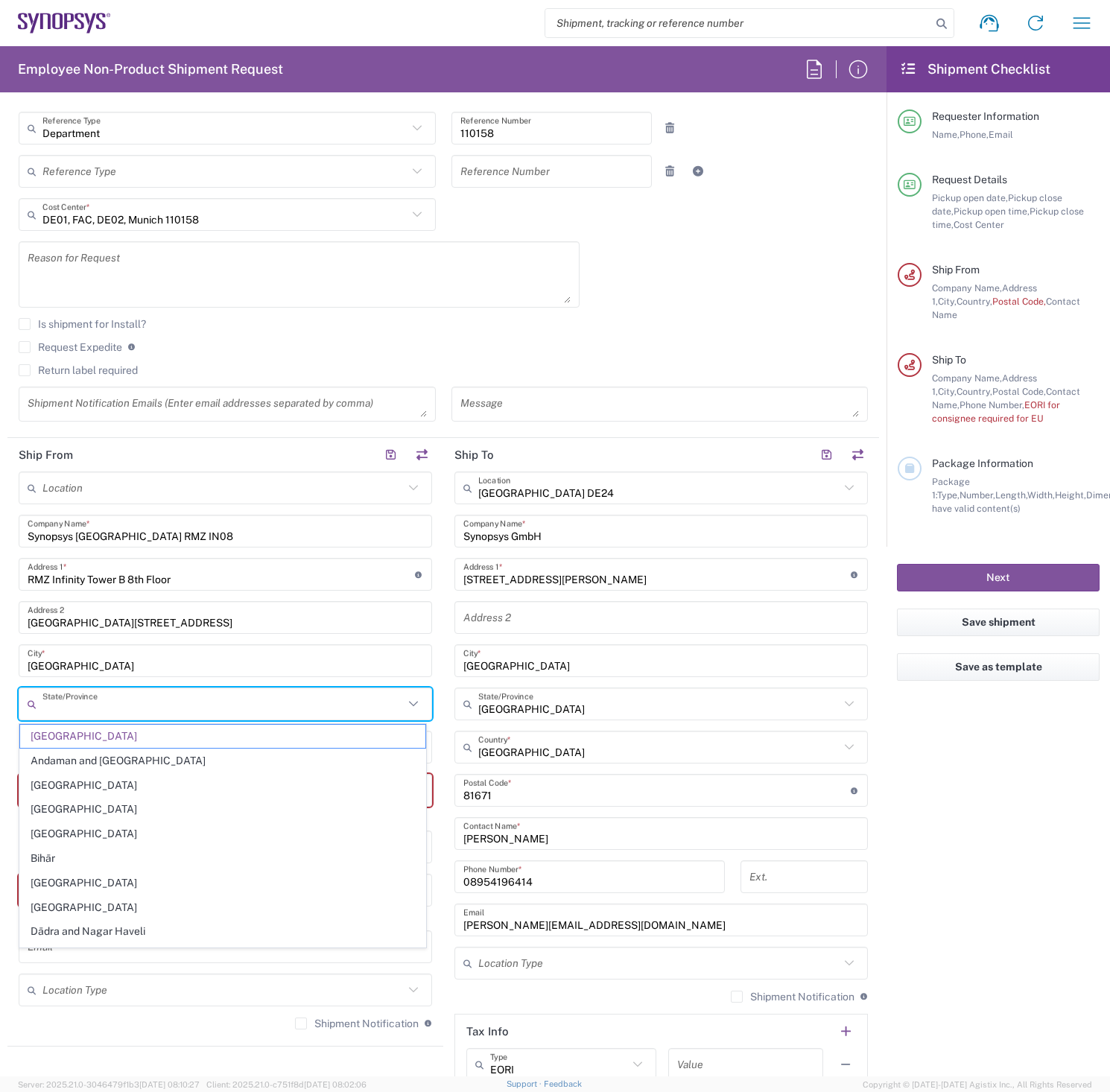
click at [120, 709] on input "text" at bounding box center [223, 705] width 361 height 26
click at [126, 665] on input "Bangalore" at bounding box center [226, 661] width 396 height 26
type input "Karnataka"
drag, startPoint x: 114, startPoint y: 704, endPoint x: -94, endPoint y: 708, distance: 208.0
click at [0, 708] on html "Shipment request Shipment tracking Employee non-product shipment request My shi…" at bounding box center [555, 546] width 1110 height 1092
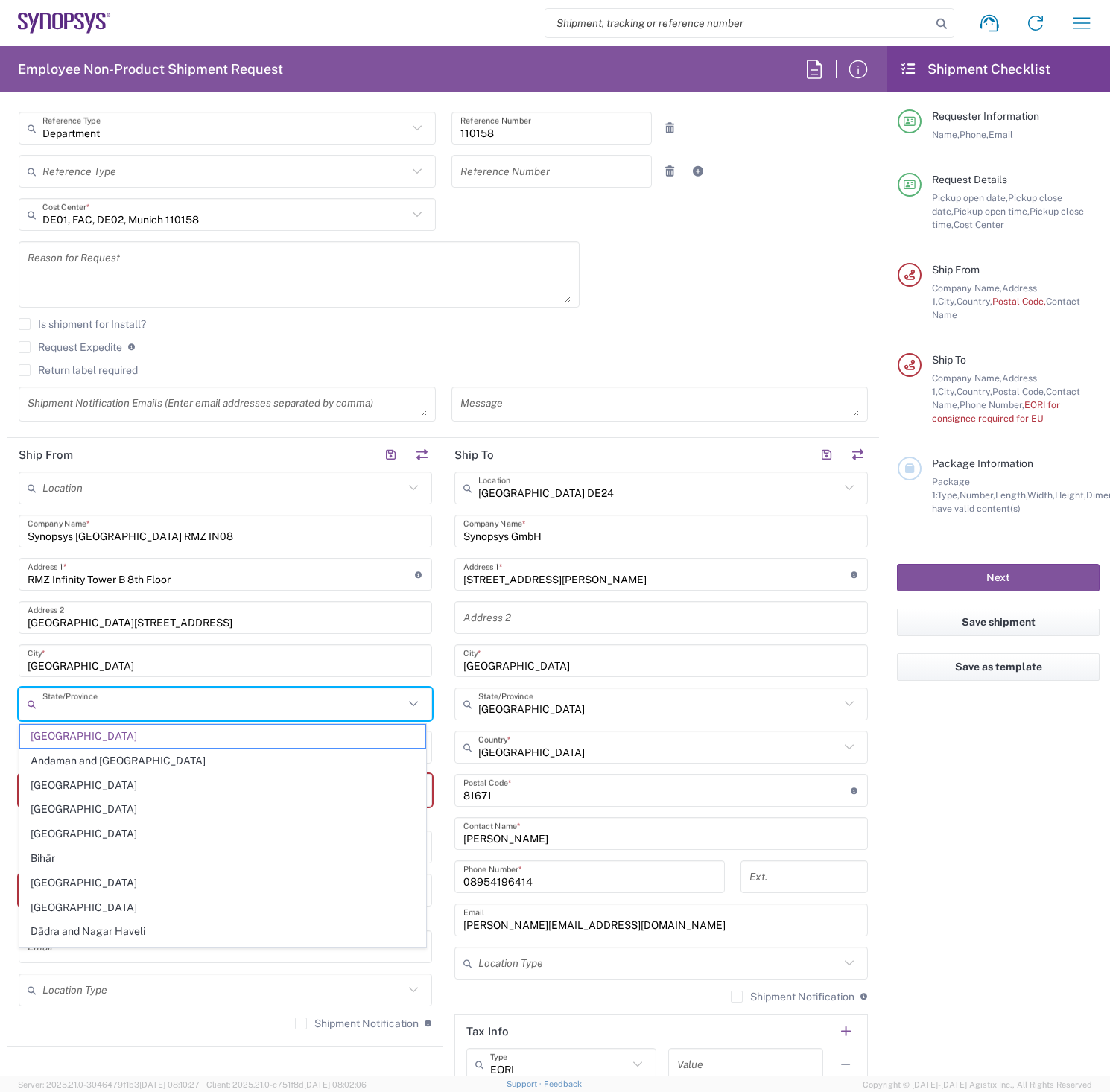
type input "Karnataka"
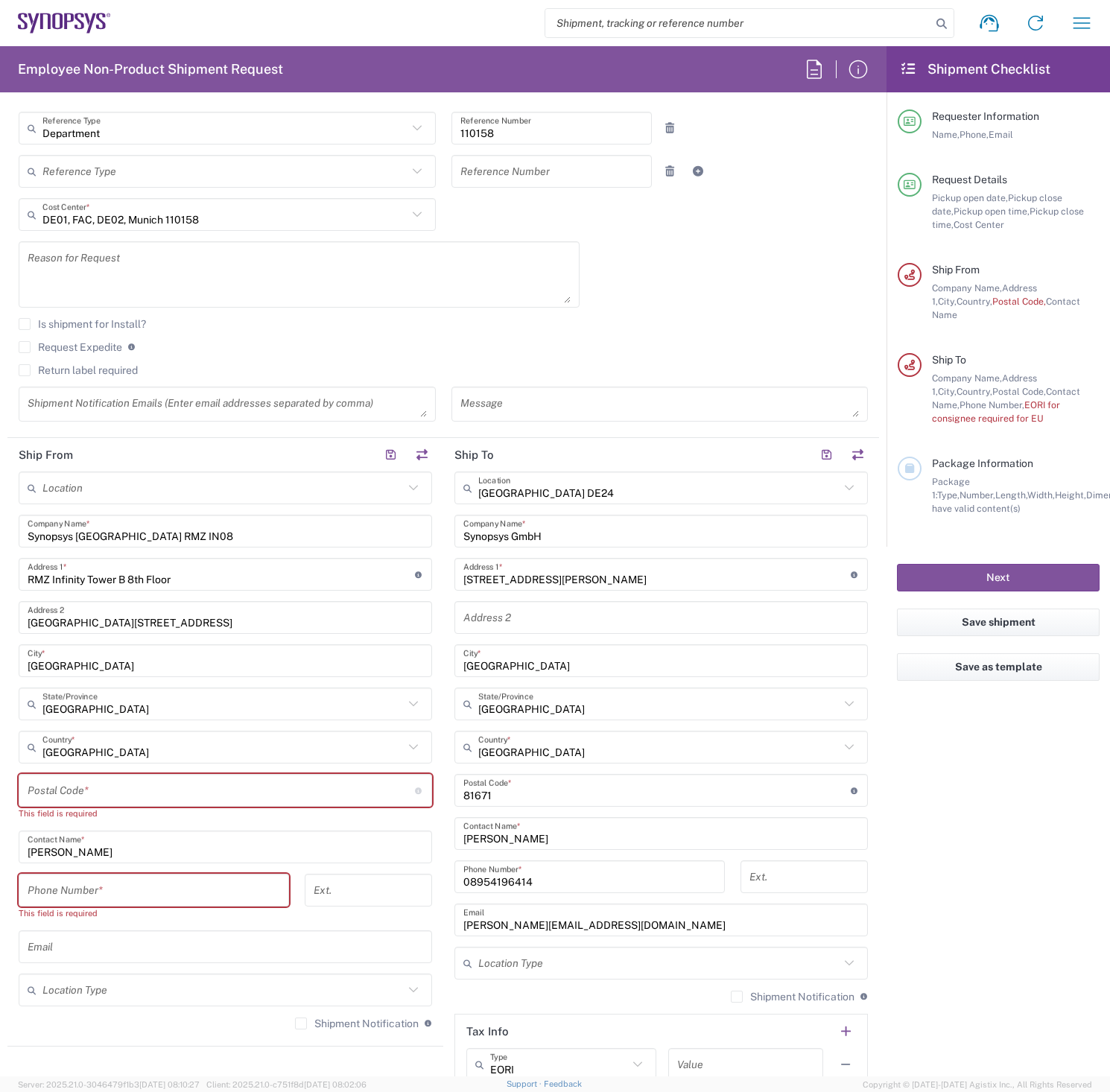
drag, startPoint x: 172, startPoint y: 721, endPoint x: -214, endPoint y: 700, distance: 386.6
click at [0, 700] on html "Shipment request Shipment tracking Employee non-product shipment request My shi…" at bounding box center [555, 546] width 1110 height 1092
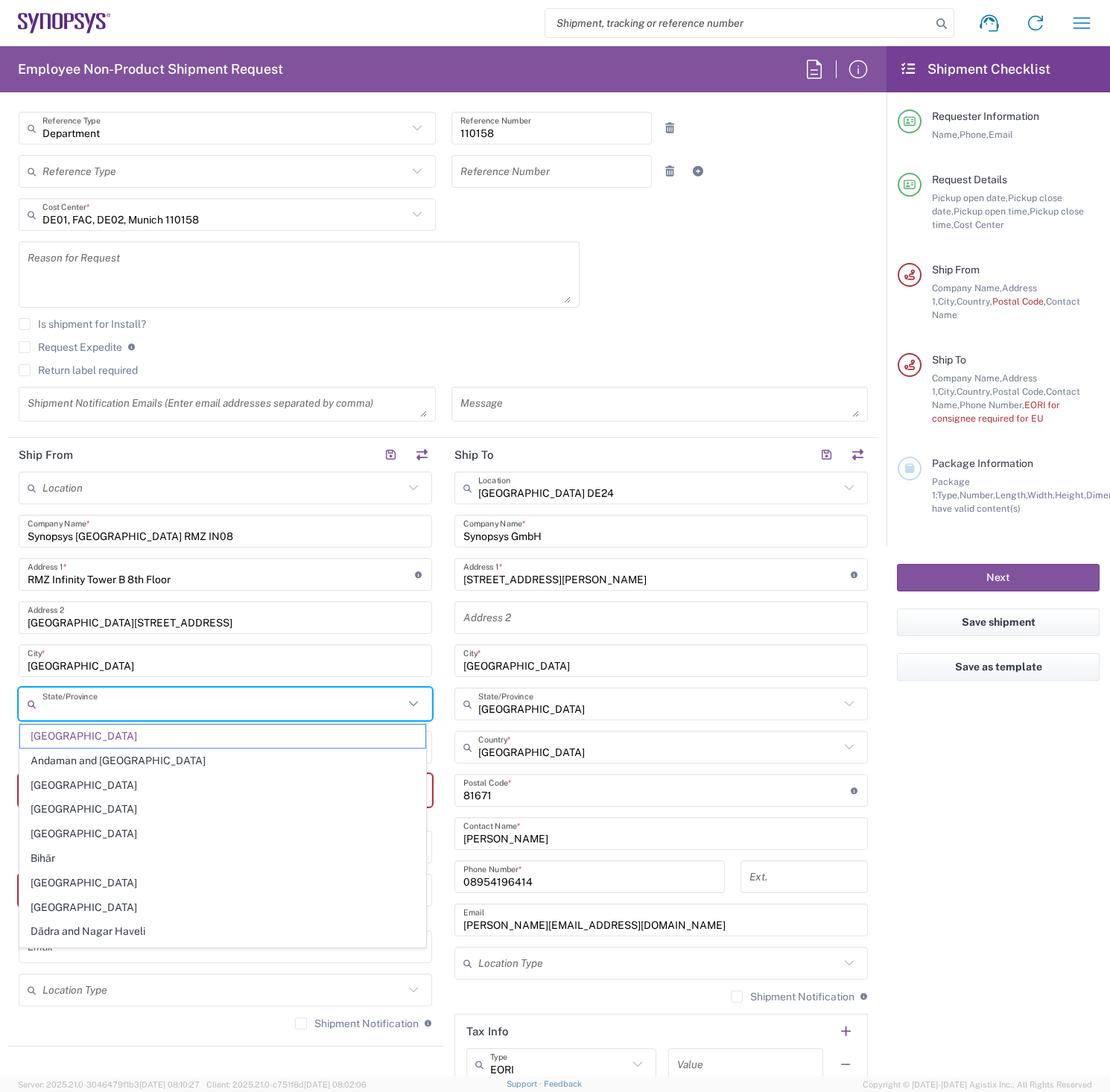
drag, startPoint x: 122, startPoint y: 706, endPoint x: -166, endPoint y: 681, distance: 289.1
click at [0, 681] on html "Shipment request Shipment tracking Employee non-product shipment request My shi…" at bounding box center [555, 546] width 1110 height 1092
type input "Karnataka"
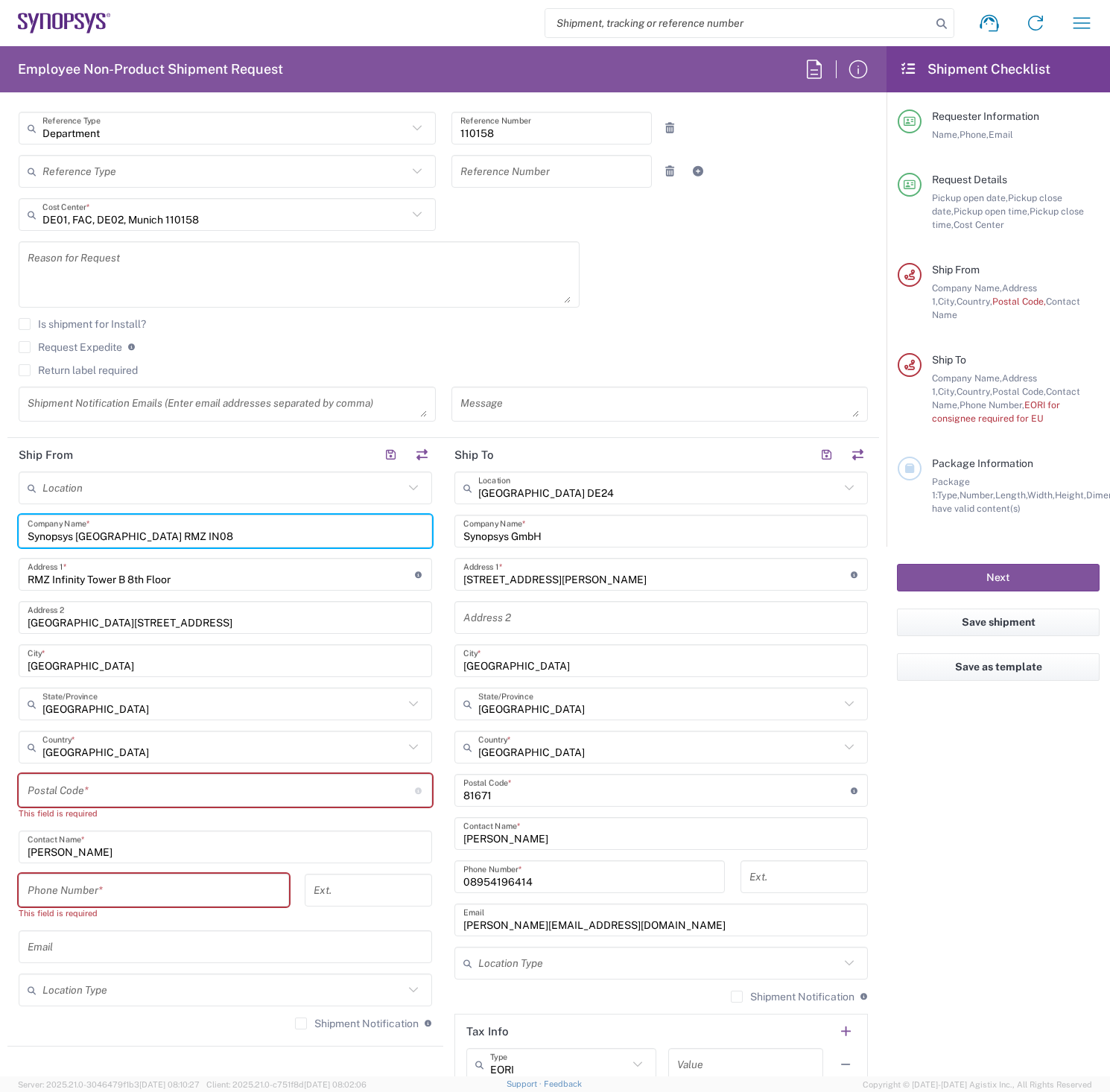
drag, startPoint x: 189, startPoint y: 535, endPoint x: -25, endPoint y: 531, distance: 214.0
click at [0, 531] on html "Shipment request Shipment tracking Employee non-product shipment request My shi…" at bounding box center [555, 546] width 1110 height 1092
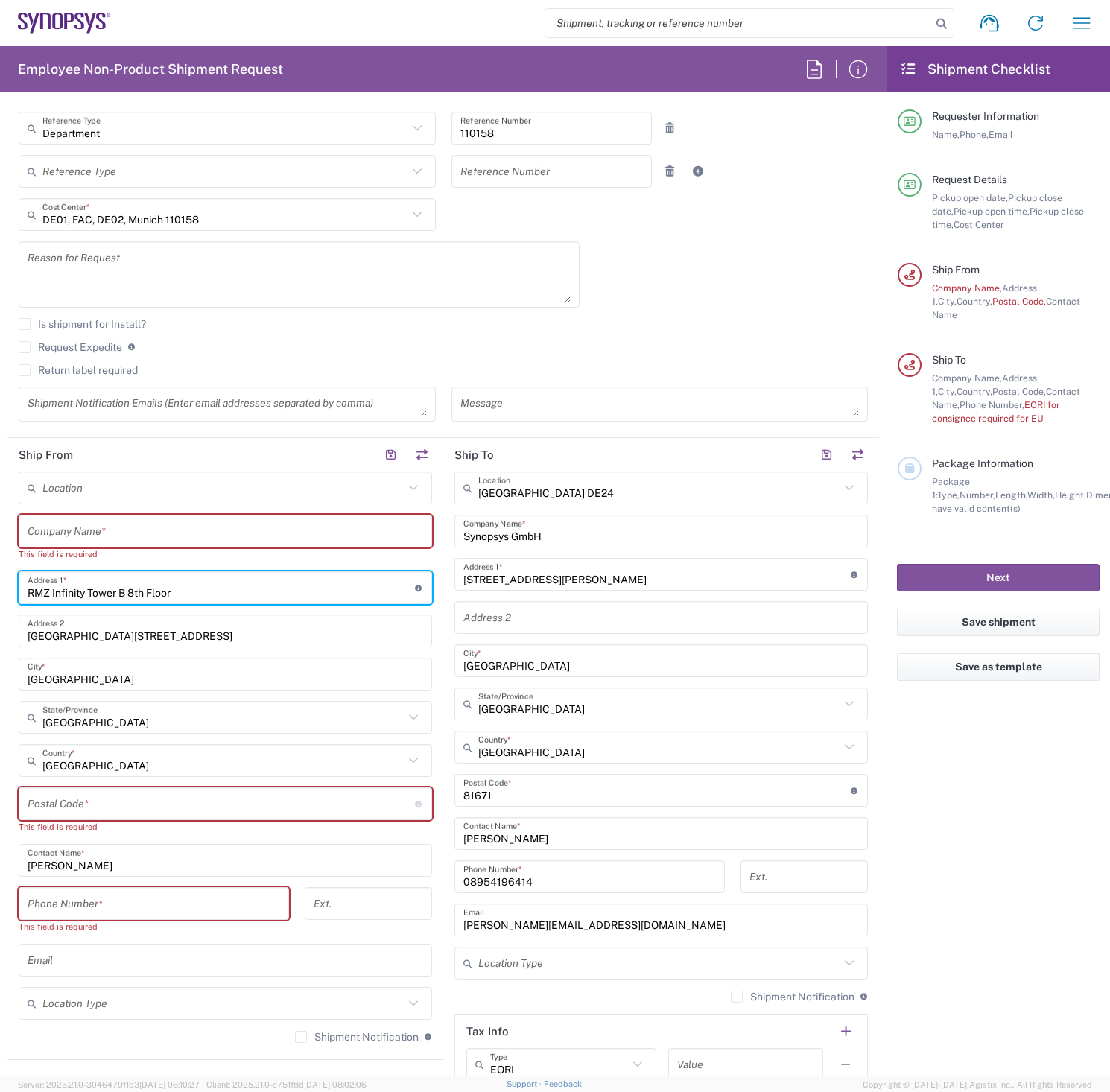
drag, startPoint x: 192, startPoint y: 593, endPoint x: -60, endPoint y: 574, distance: 252.7
click at [0, 574] on html "Shipment request Shipment tracking Employee non-product shipment request My shi…" at bounding box center [555, 546] width 1110 height 1092
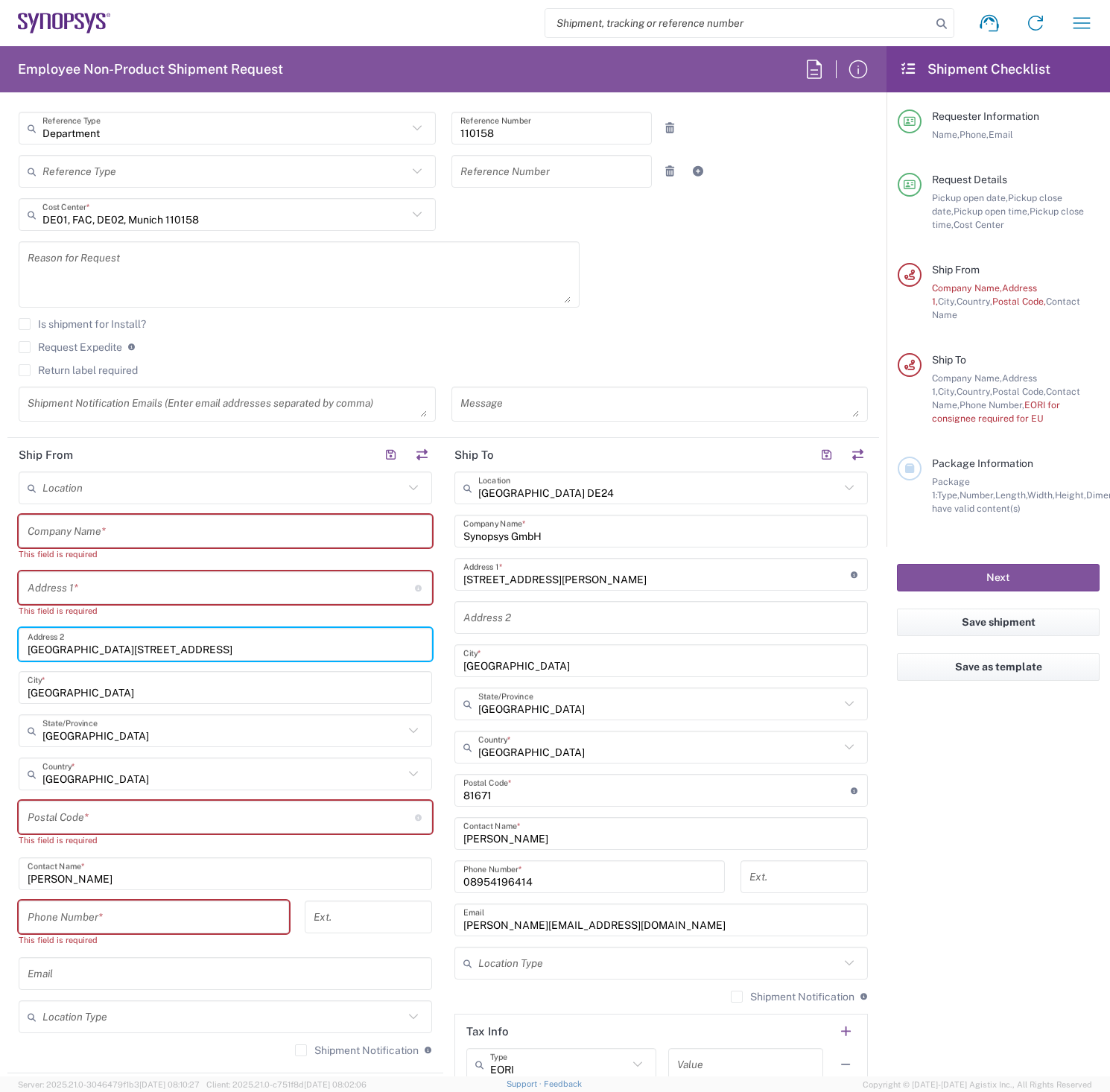
drag, startPoint x: 226, startPoint y: 647, endPoint x: -69, endPoint y: 649, distance: 295.0
click at [0, 649] on html "Shipment request Shipment tracking Employee non-product shipment request My shi…" at bounding box center [555, 546] width 1110 height 1092
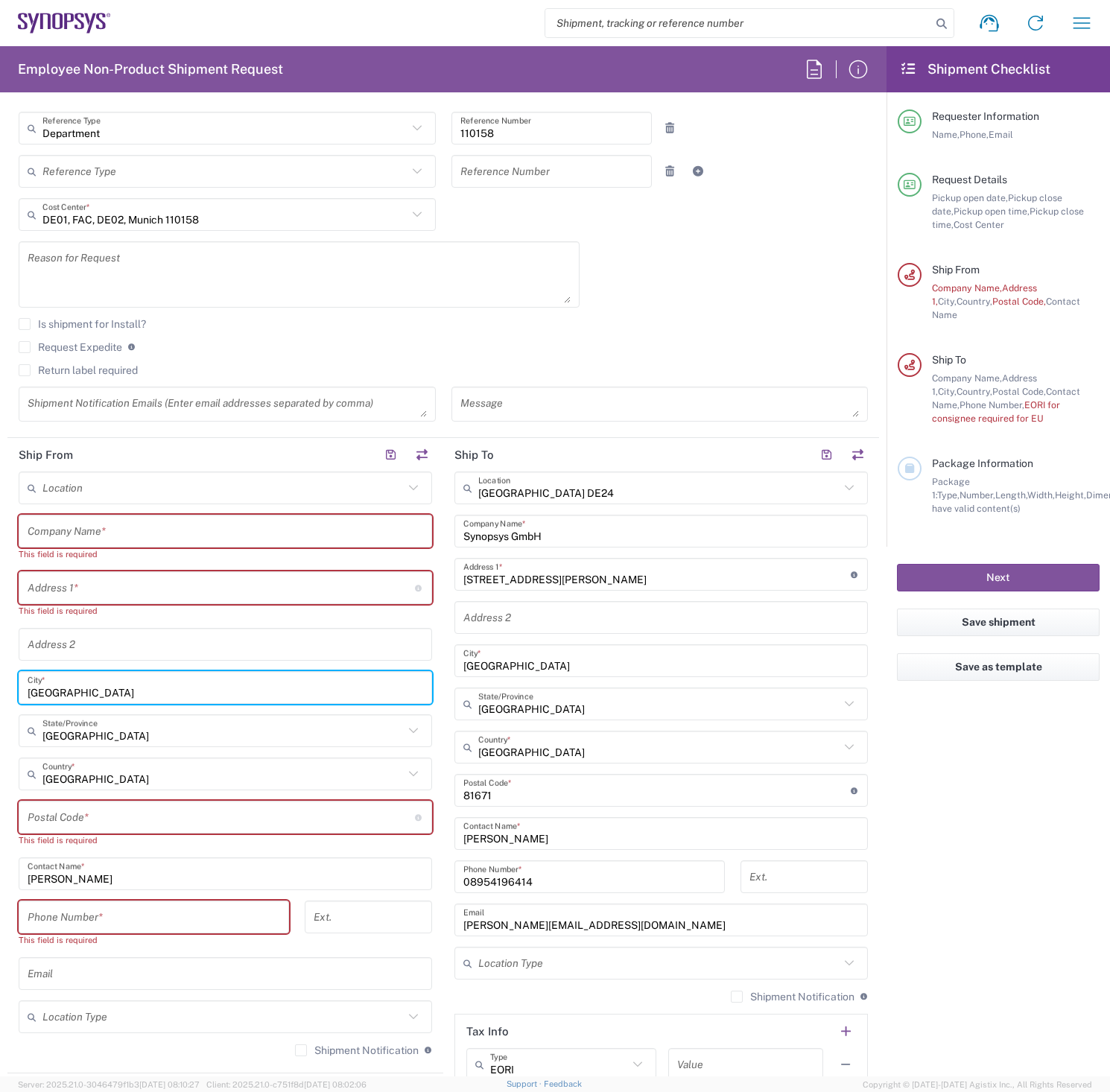
drag, startPoint x: 173, startPoint y: 691, endPoint x: -96, endPoint y: 677, distance: 269.4
click at [0, 677] on html "Shipment request Shipment tracking Employee non-product shipment request My shi…" at bounding box center [555, 546] width 1110 height 1092
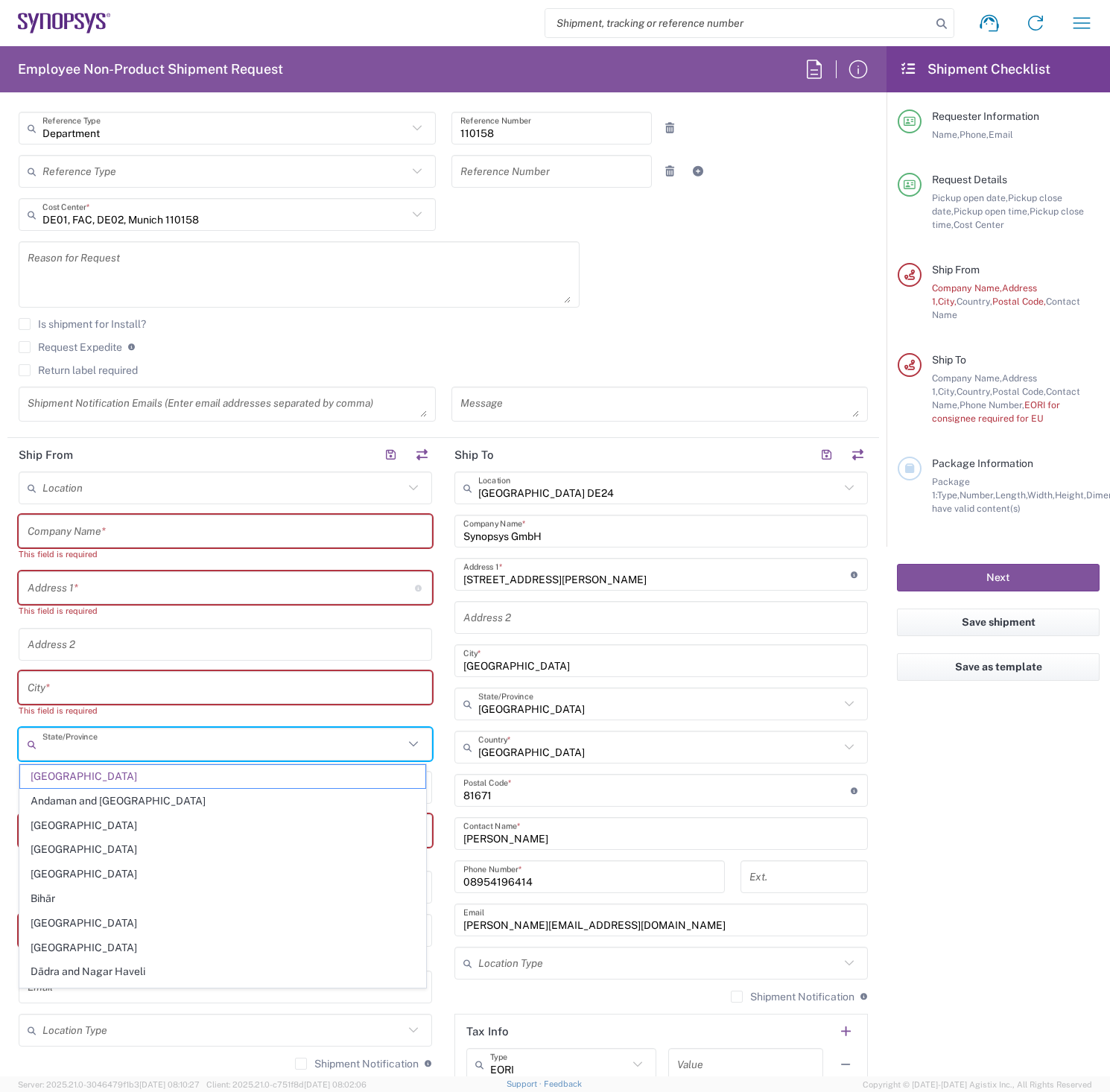
drag, startPoint x: 223, startPoint y: 743, endPoint x: -13, endPoint y: 749, distance: 236.1
click at [0, 749] on html "Shipment request Shipment tracking Employee non-product shipment request My shi…" at bounding box center [555, 546] width 1110 height 1092
type input "Karnataka"
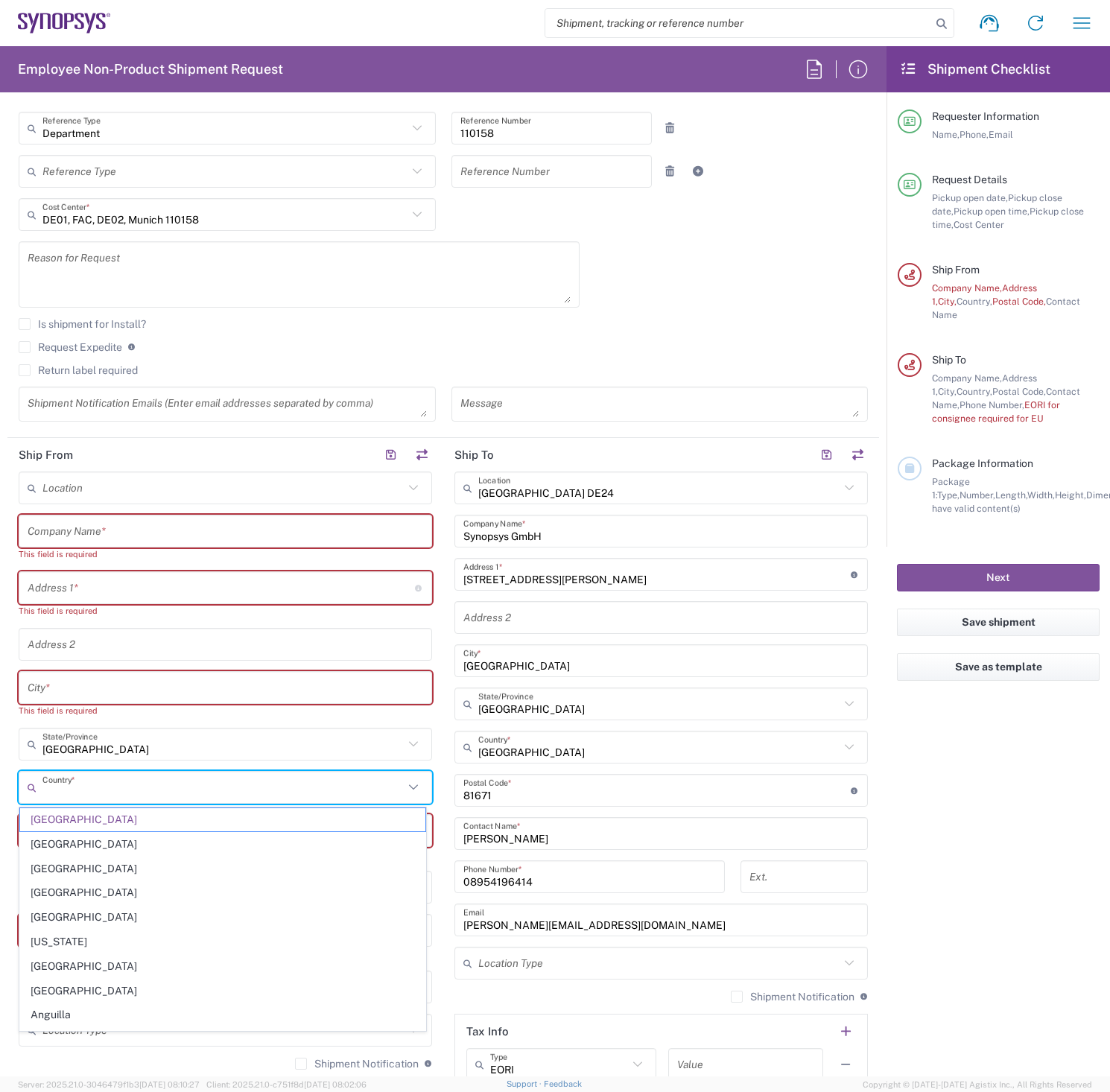
drag, startPoint x: 135, startPoint y: 791, endPoint x: -106, endPoint y: 768, distance: 242.1
click at [0, 768] on html "Shipment request Shipment tracking Employee non-product shipment request My shi…" at bounding box center [555, 546] width 1110 height 1092
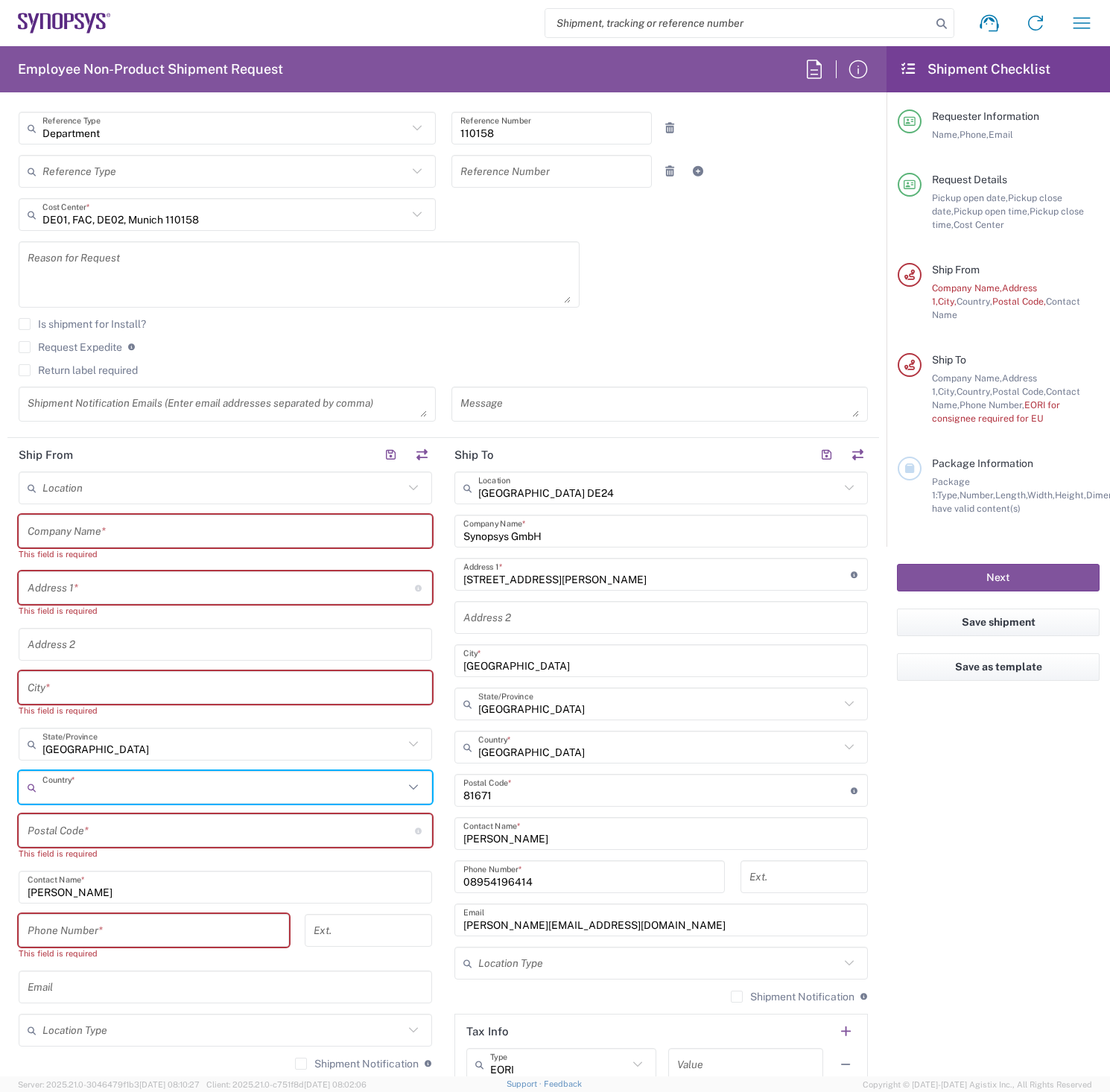
type input "[GEOGRAPHIC_DATA]"
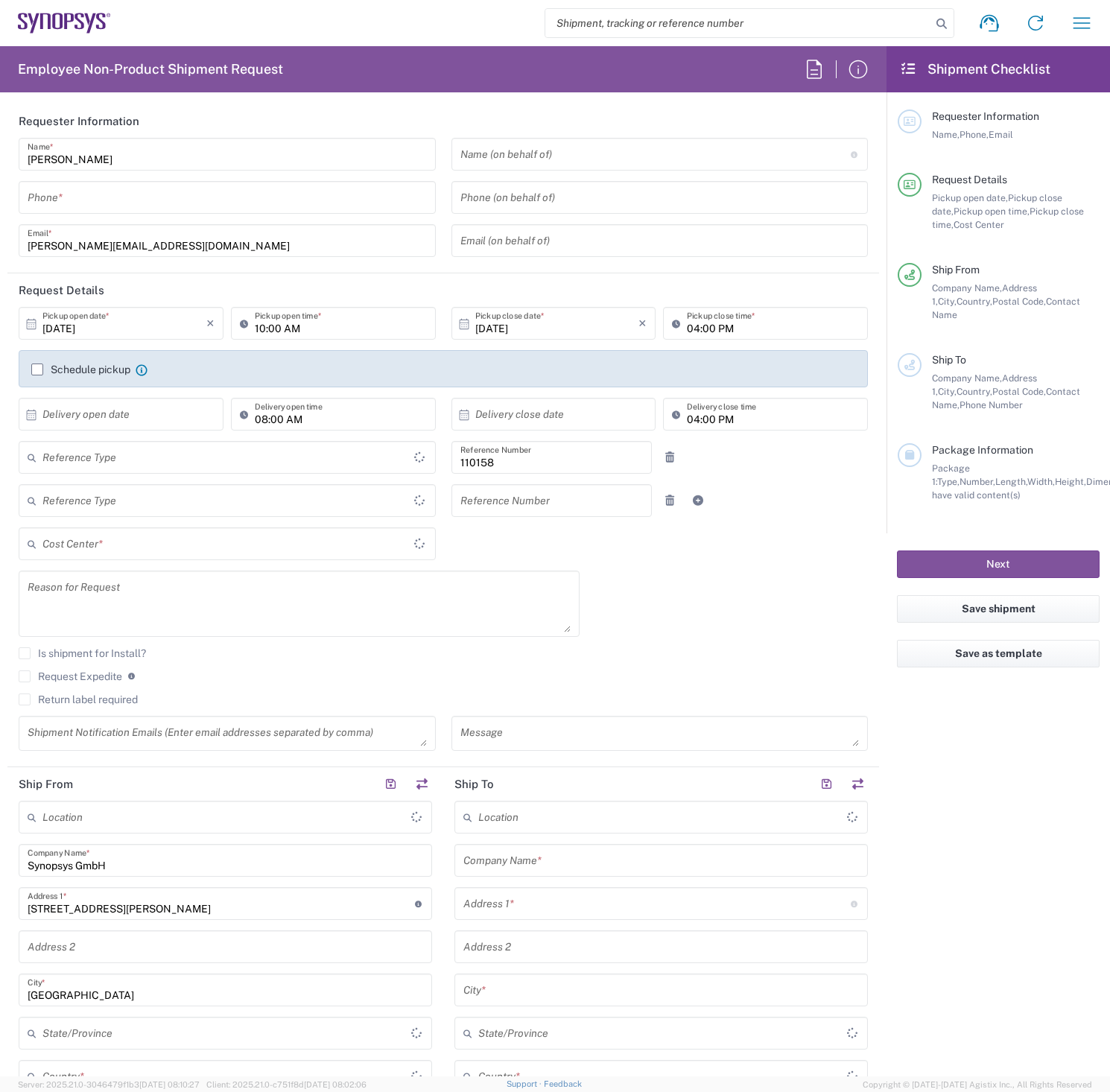
type input "Department"
type input "DE01, FAC, DE02, Munich 110158"
type input "[GEOGRAPHIC_DATA]"
type input "Delivered at Place"
type input "[GEOGRAPHIC_DATA]"
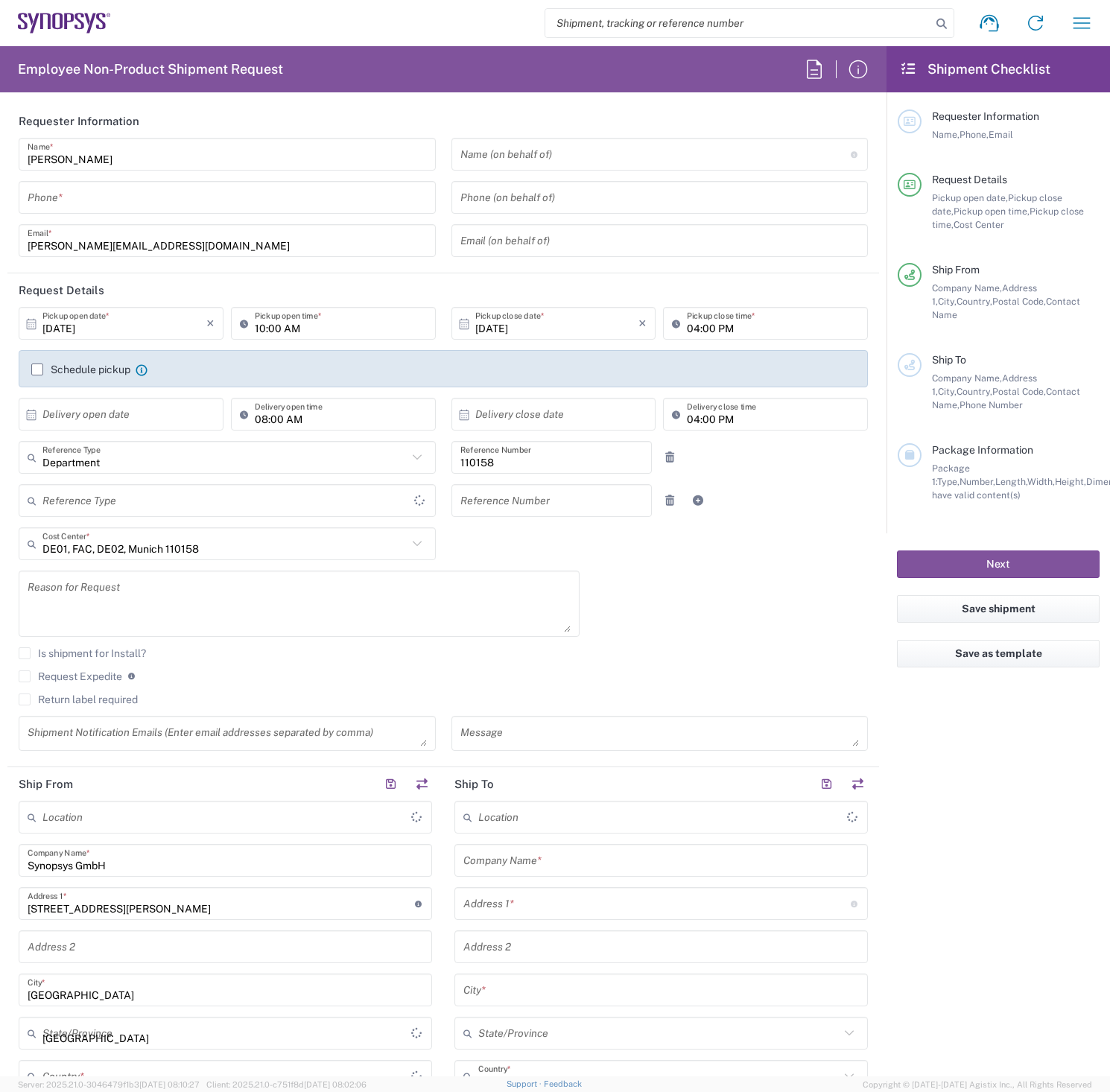
type input "[GEOGRAPHIC_DATA]"
type input "[GEOGRAPHIC_DATA] DE24"
click at [415, 780] on button "button" at bounding box center [422, 785] width 21 height 21
type input "[GEOGRAPHIC_DATA] DE24"
type input "Synopsys GmbH"
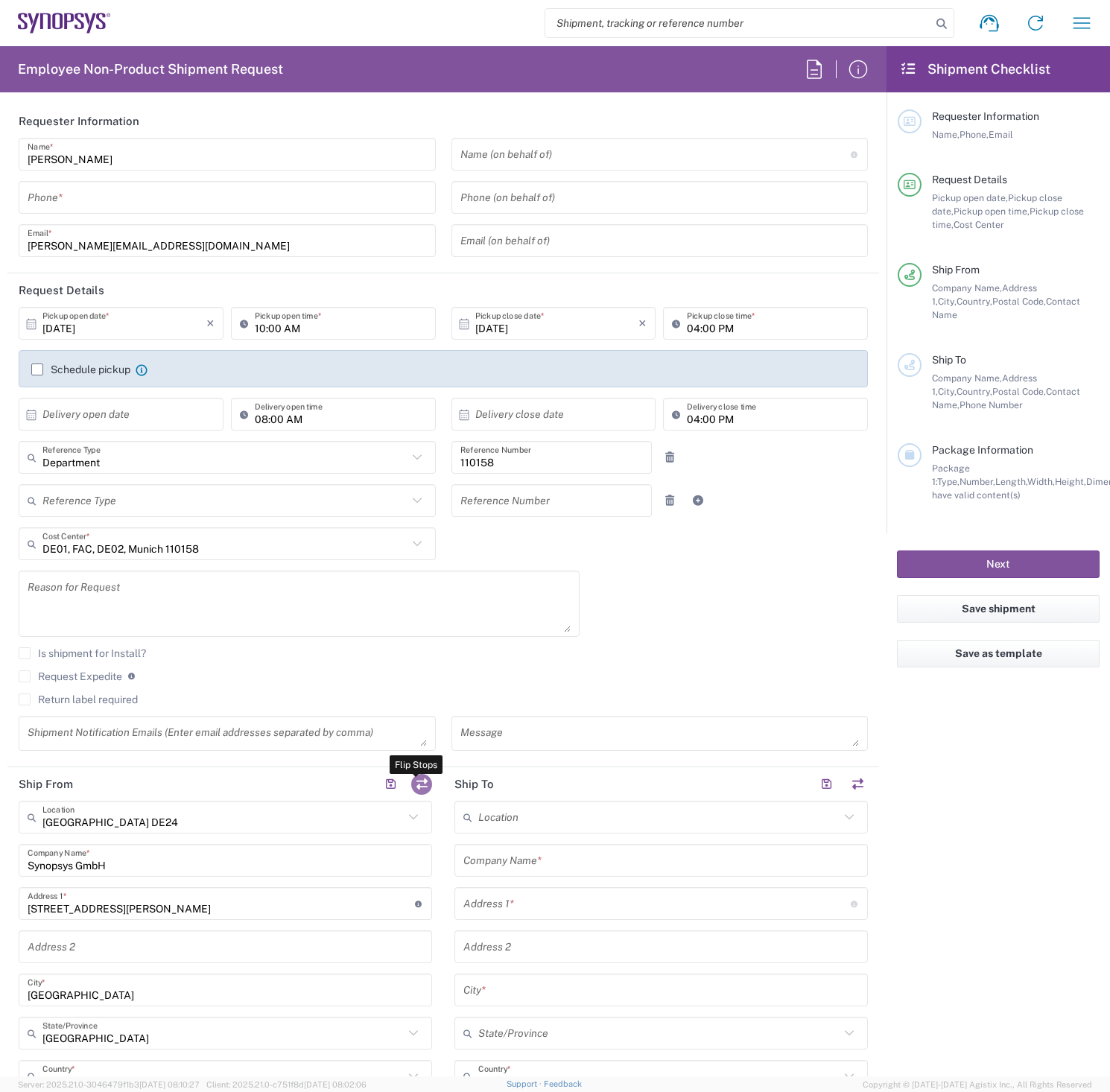
type input "[STREET_ADDRESS][PERSON_NAME]"
type input "[GEOGRAPHIC_DATA]"
type input "81671"
type input "[PERSON_NAME]"
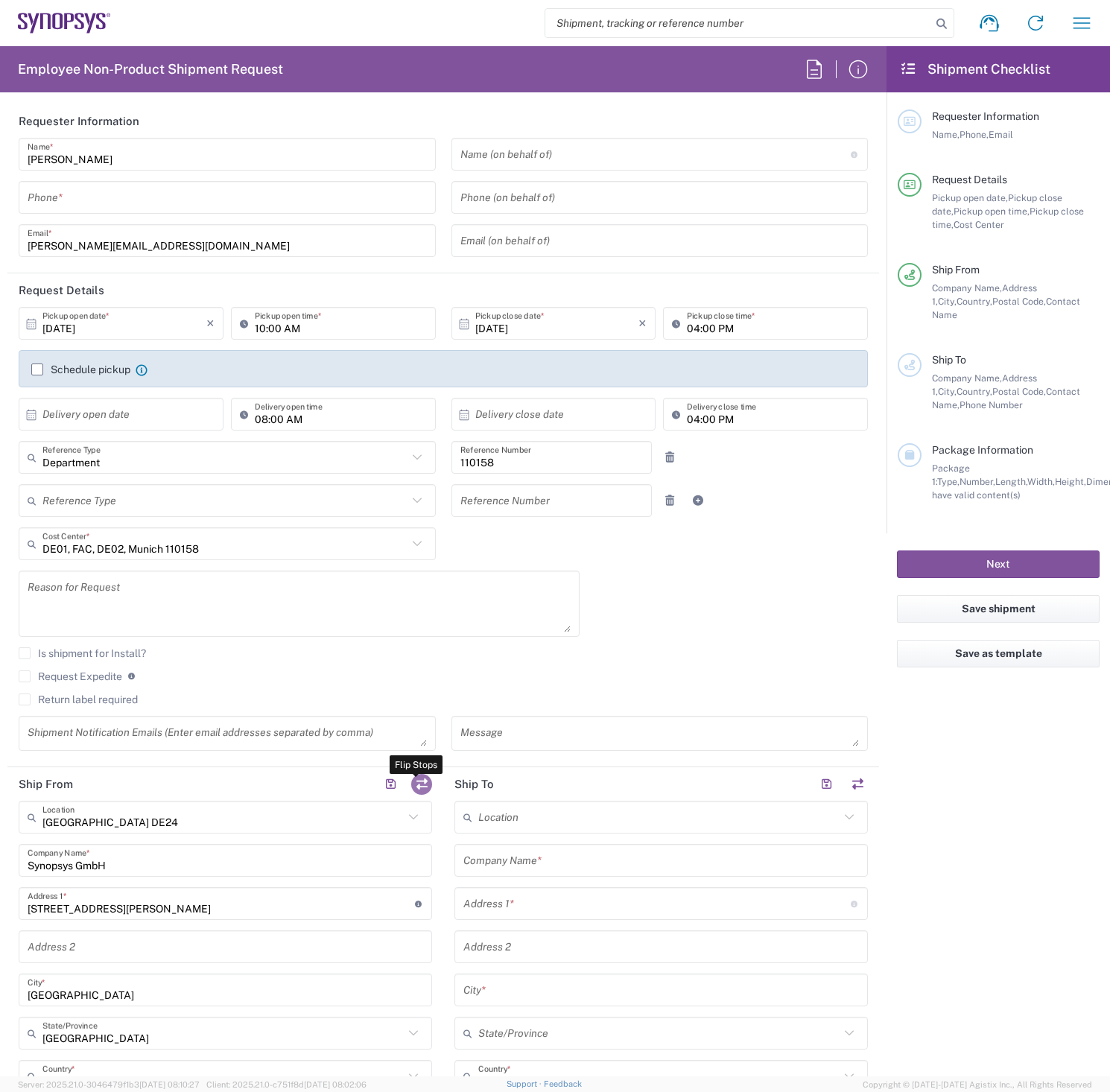
type input "[PERSON_NAME][EMAIL_ADDRESS][DOMAIN_NAME]"
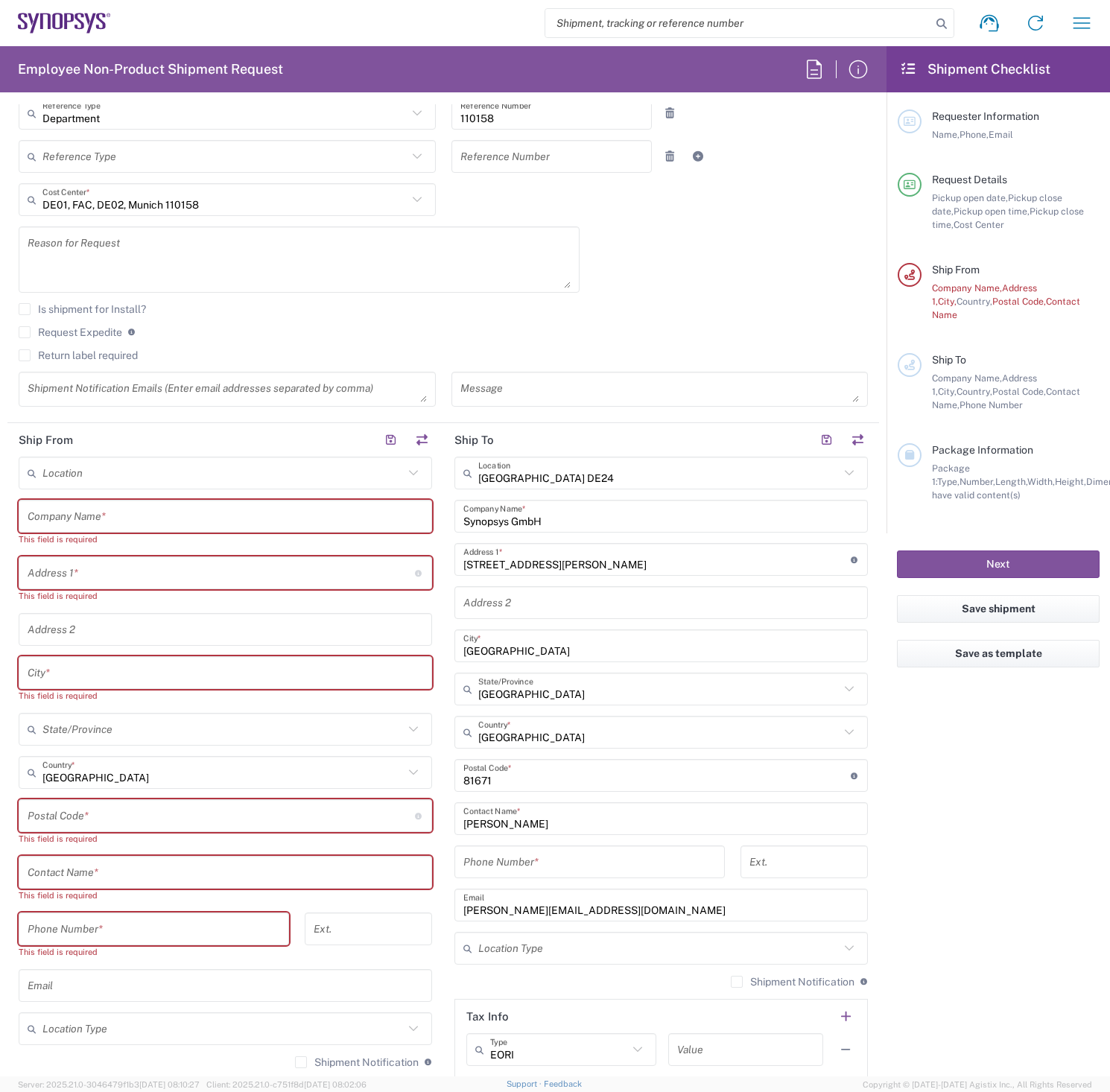
scroll to position [373, 0]
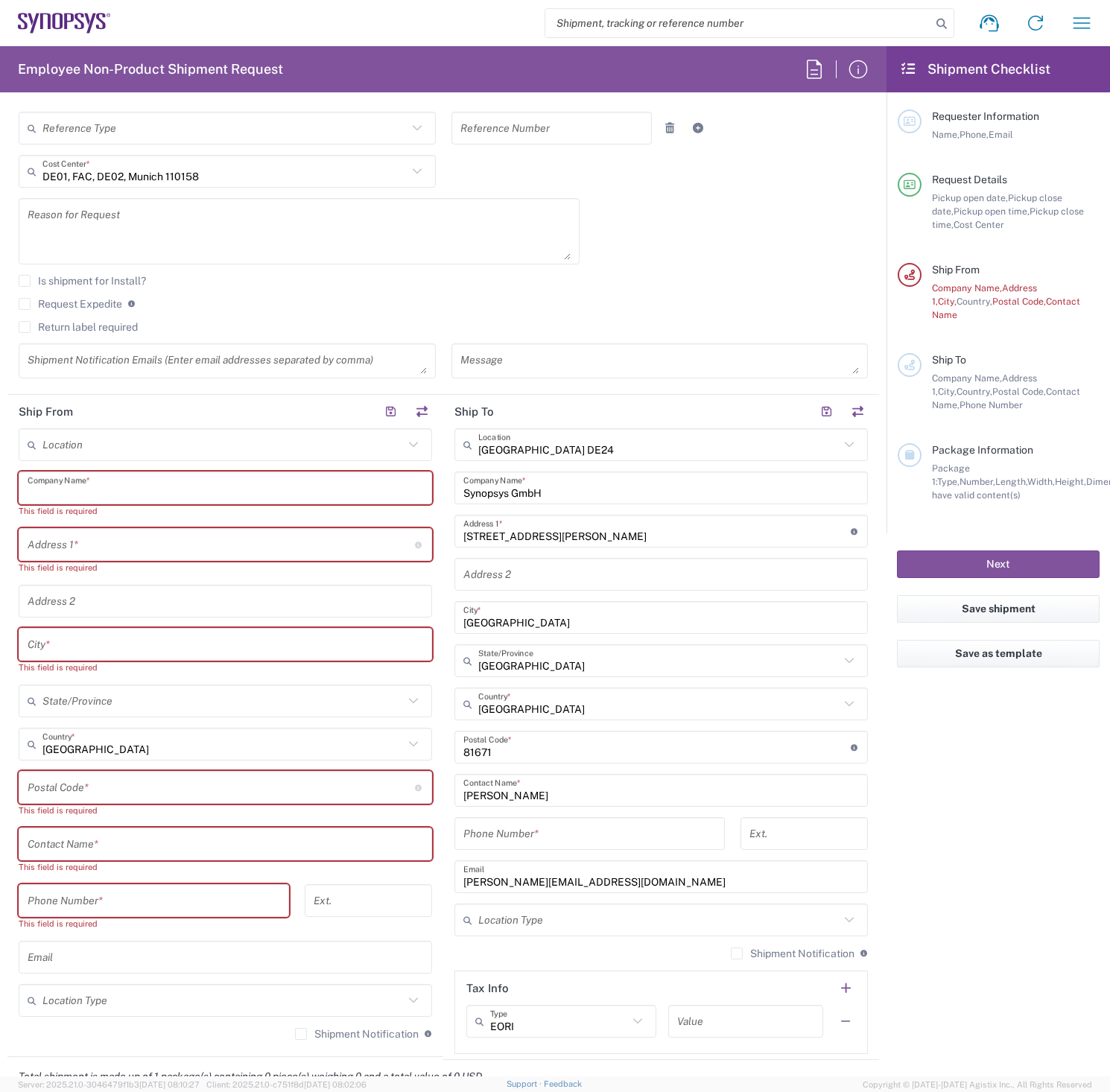
click at [105, 489] on input "text" at bounding box center [226, 488] width 396 height 26
paste input "DE99"
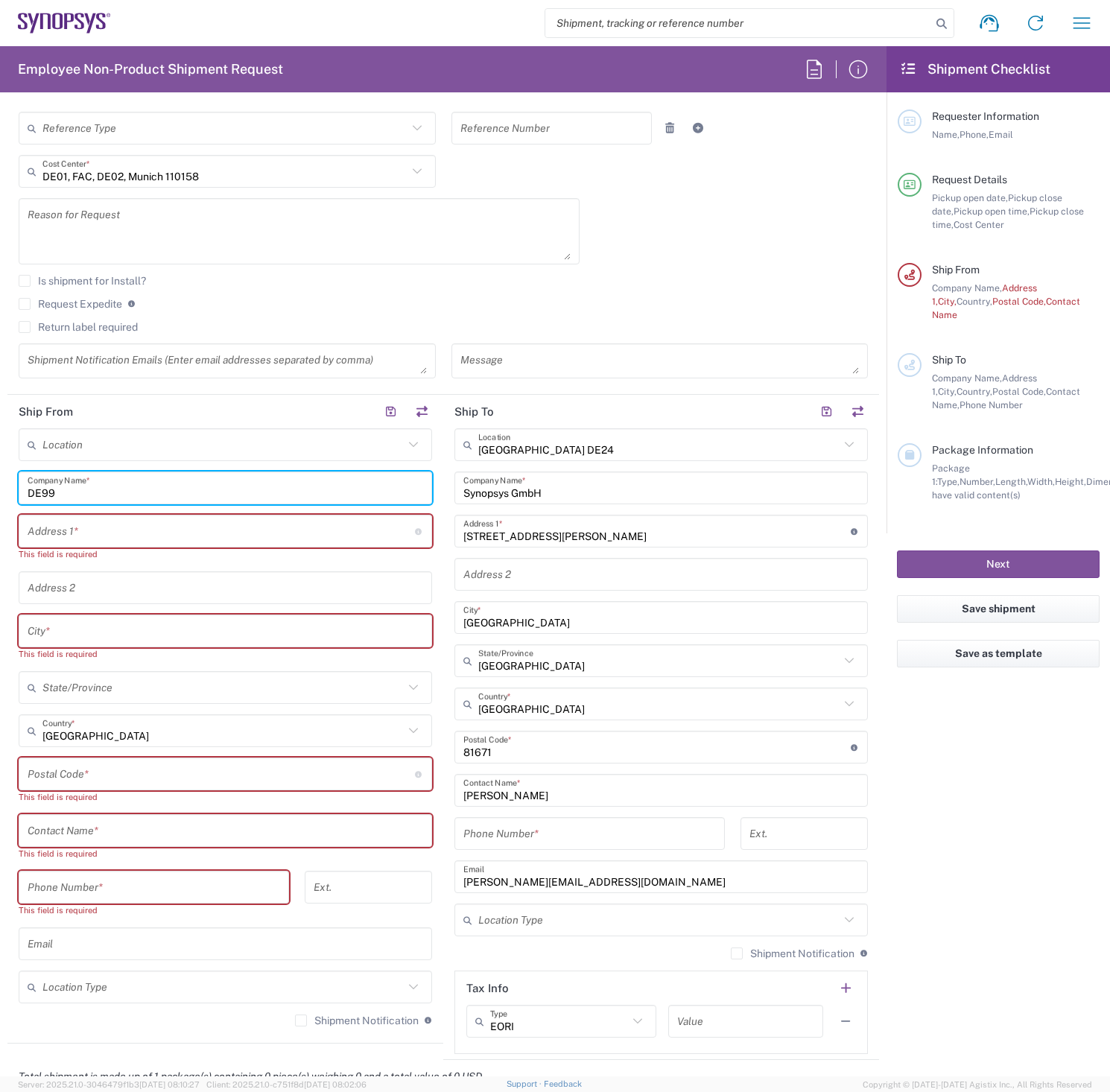
type input "DE99"
click at [96, 442] on input "text" at bounding box center [223, 445] width 361 height 26
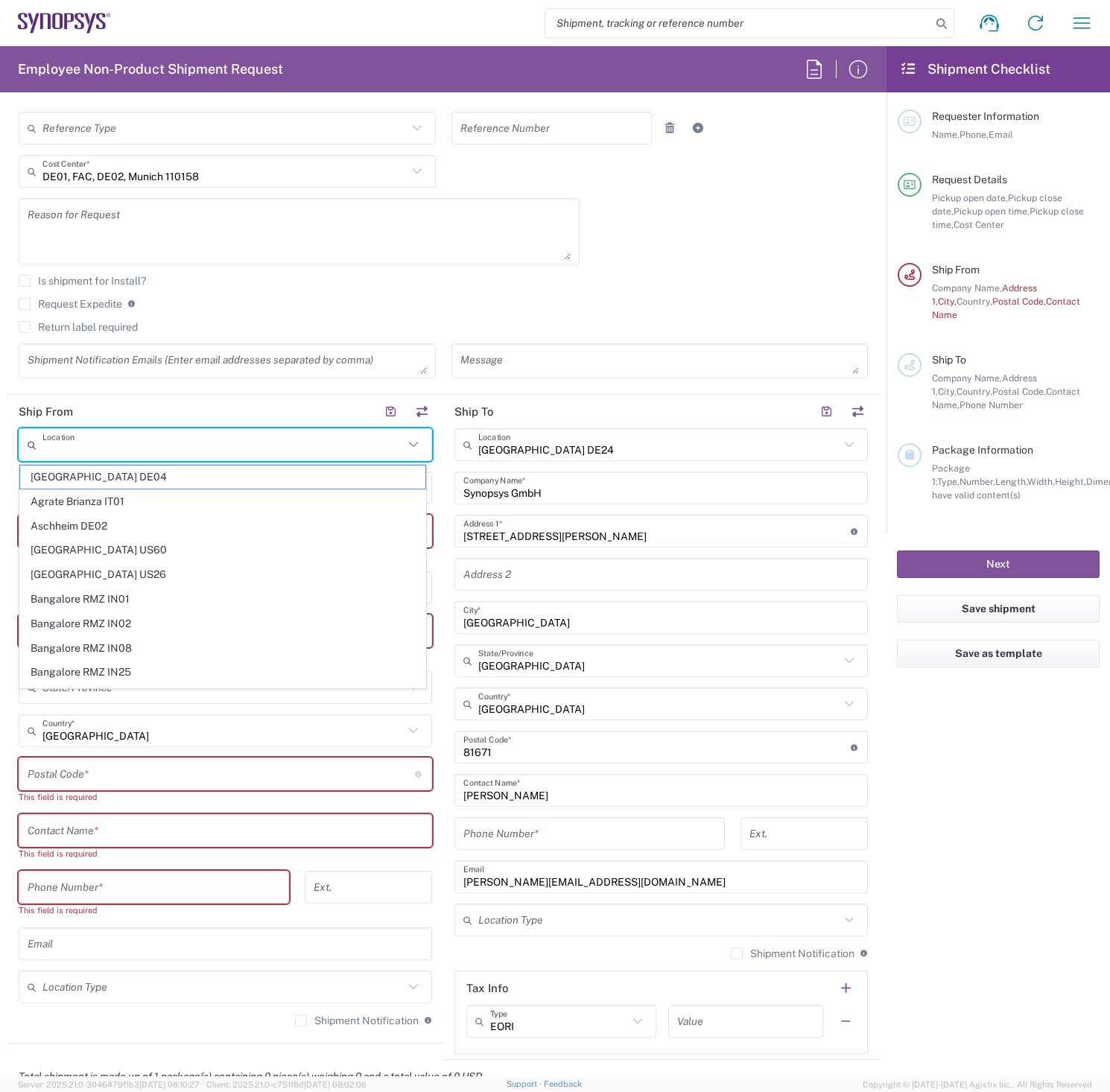
paste input "DE99"
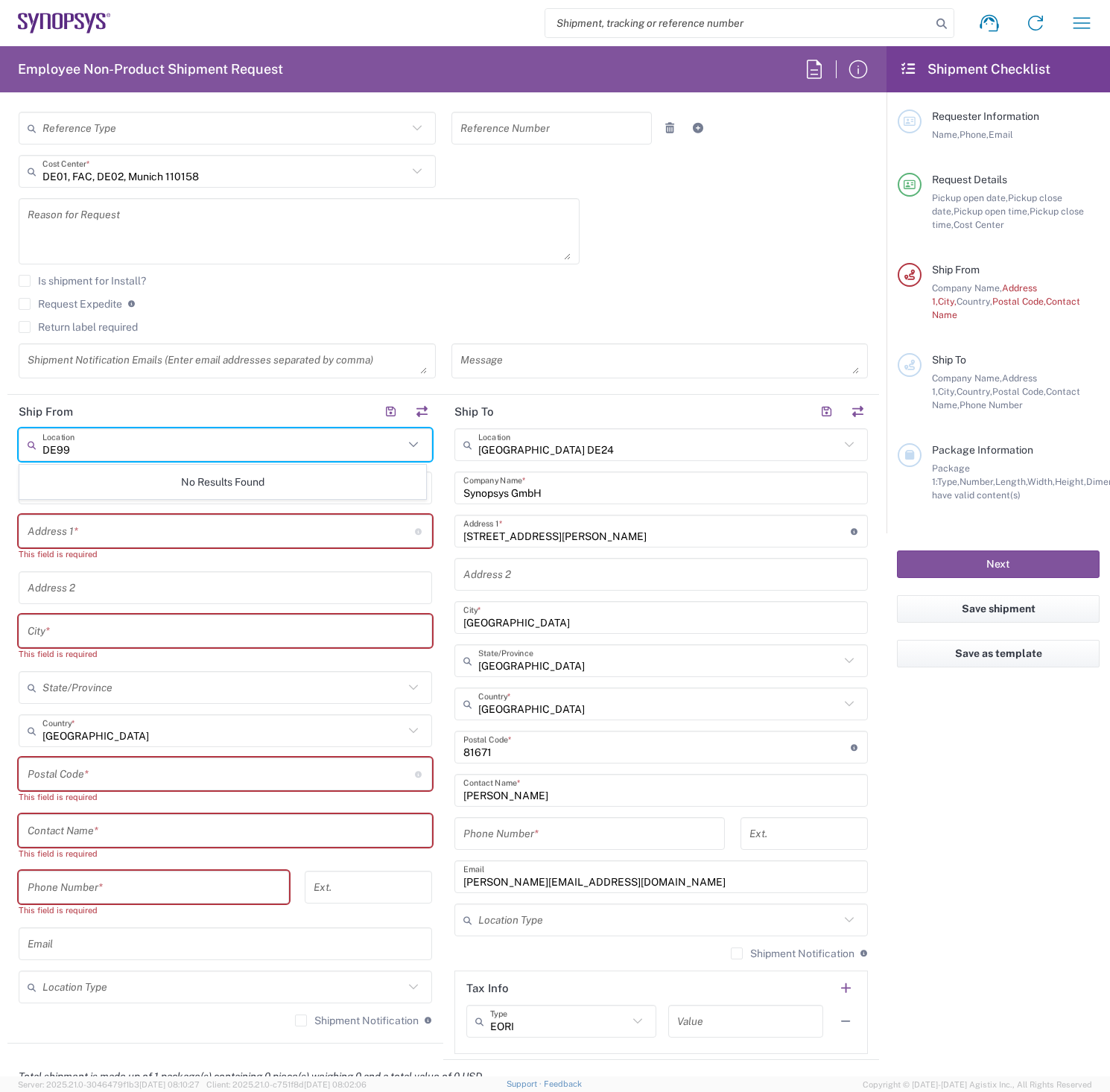
type input "DE99"
click at [101, 533] on input "text" at bounding box center [222, 531] width 387 height 26
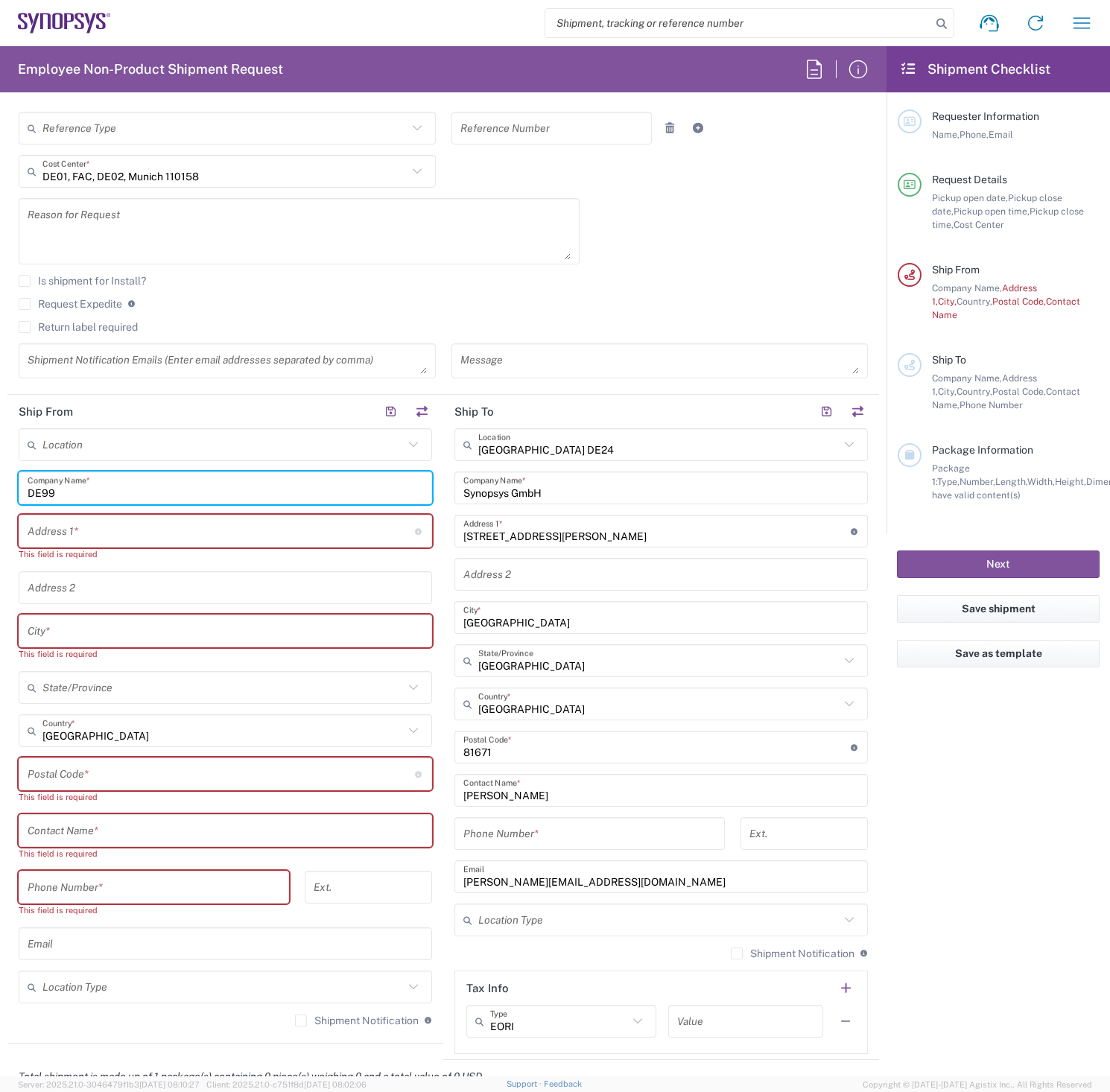
drag, startPoint x: 65, startPoint y: 491, endPoint x: -65, endPoint y: 501, distance: 130.4
click at [0, 501] on html "Shipment request Shipment tracking Employee non-product shipment request My shi…" at bounding box center [555, 546] width 1110 height 1092
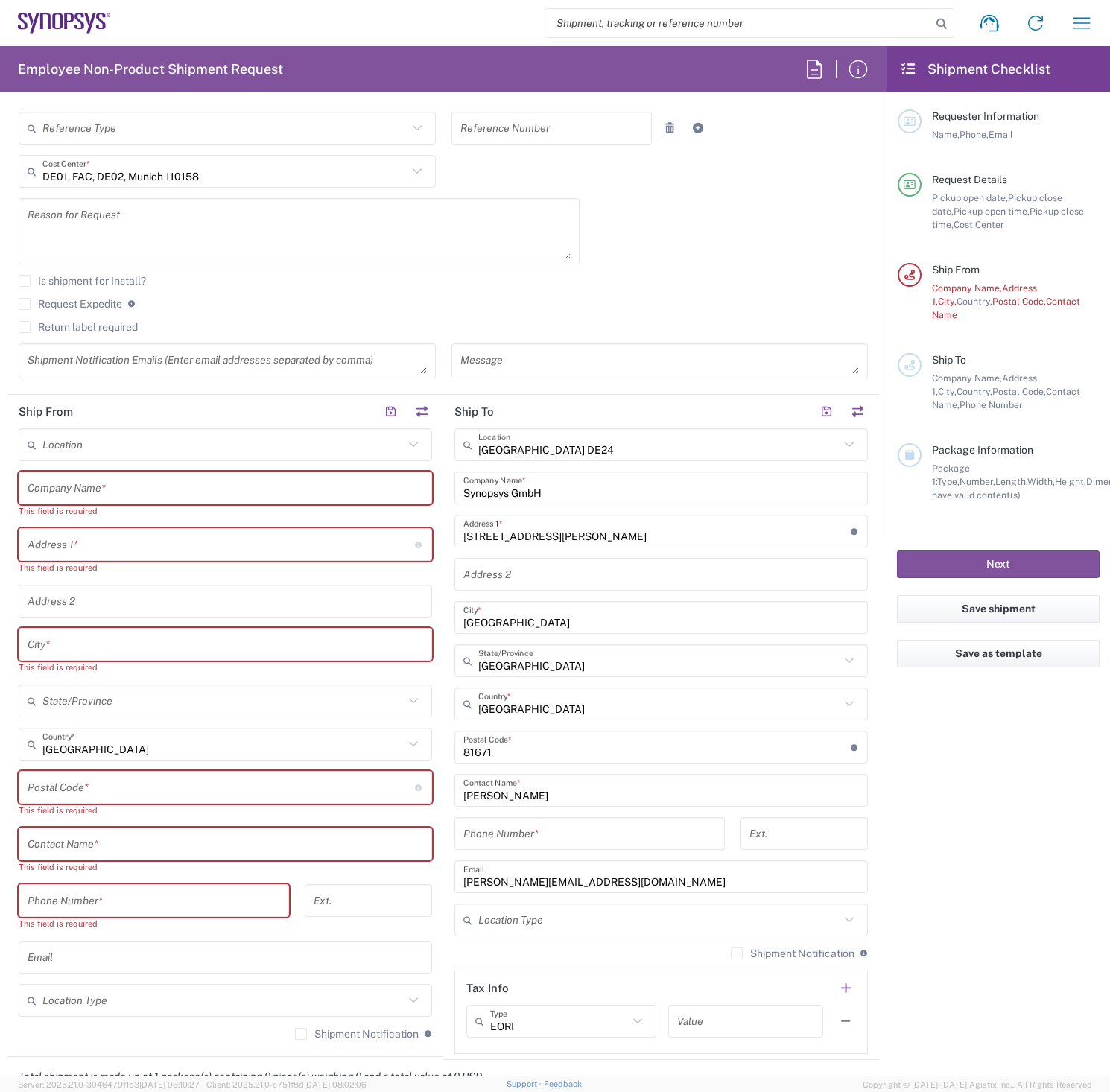
click at [717, 249] on div "[DATE] × Pickup open date * Cancel Apply 10:00 AM Pickup open time * [DATE] × P…" at bounding box center [444, 162] width 865 height 454
